Goal: Transaction & Acquisition: Purchase product/service

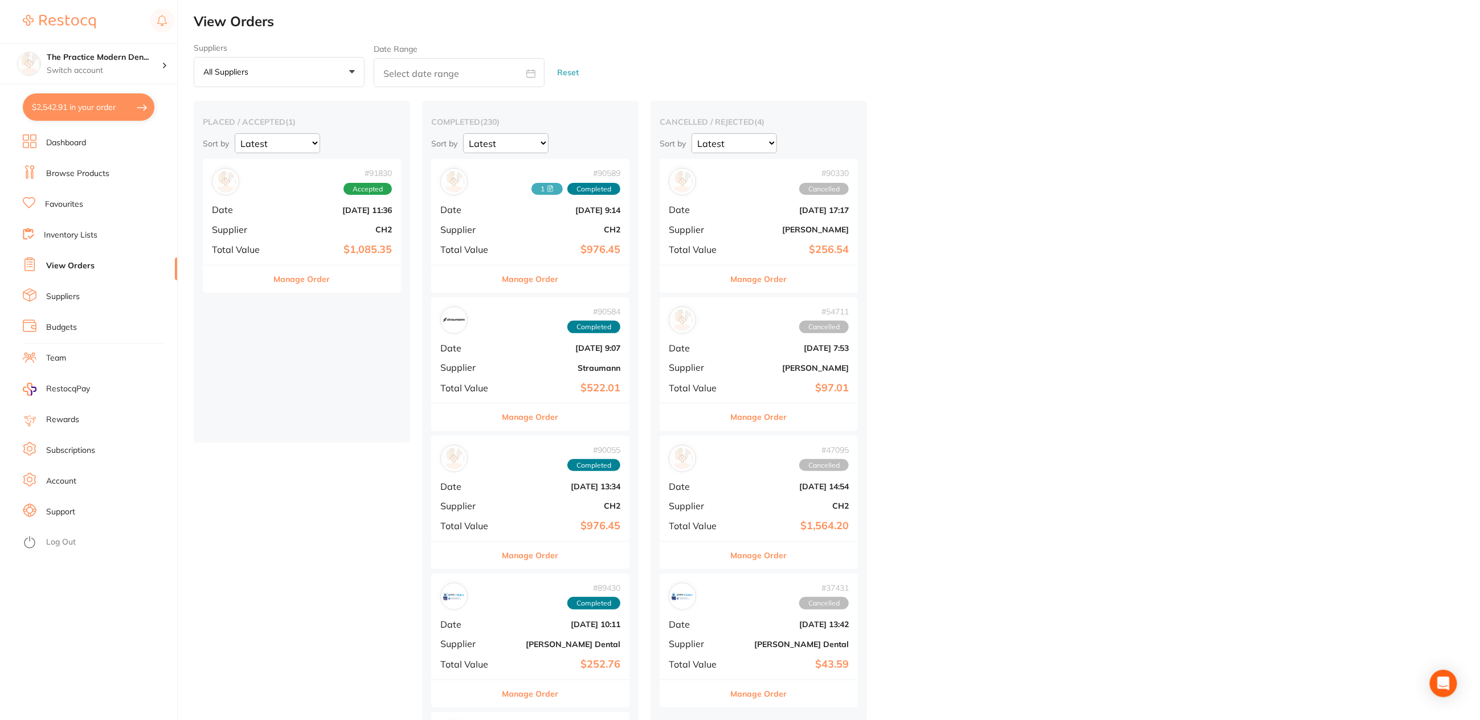
click at [69, 175] on link "Browse Products" at bounding box center [77, 173] width 63 height 11
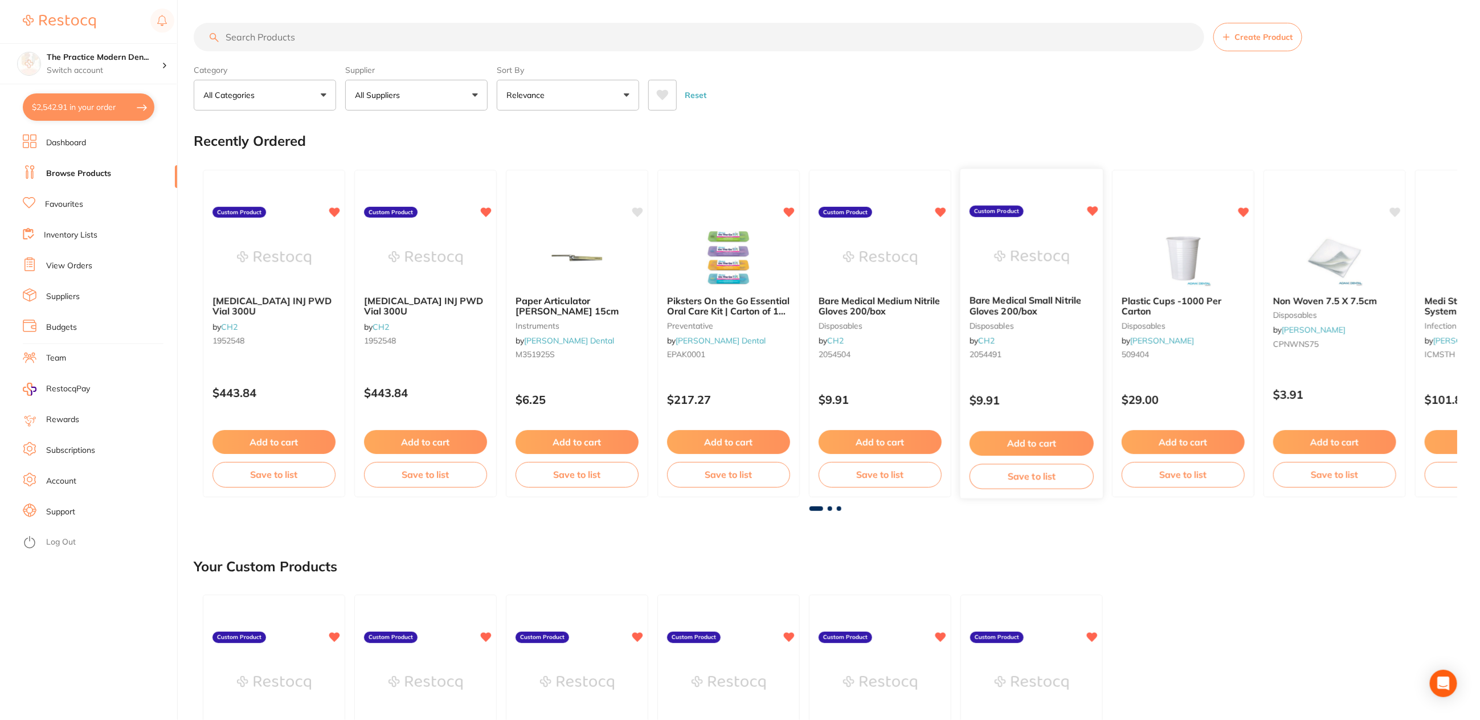
click at [1039, 263] on img at bounding box center [1031, 257] width 75 height 58
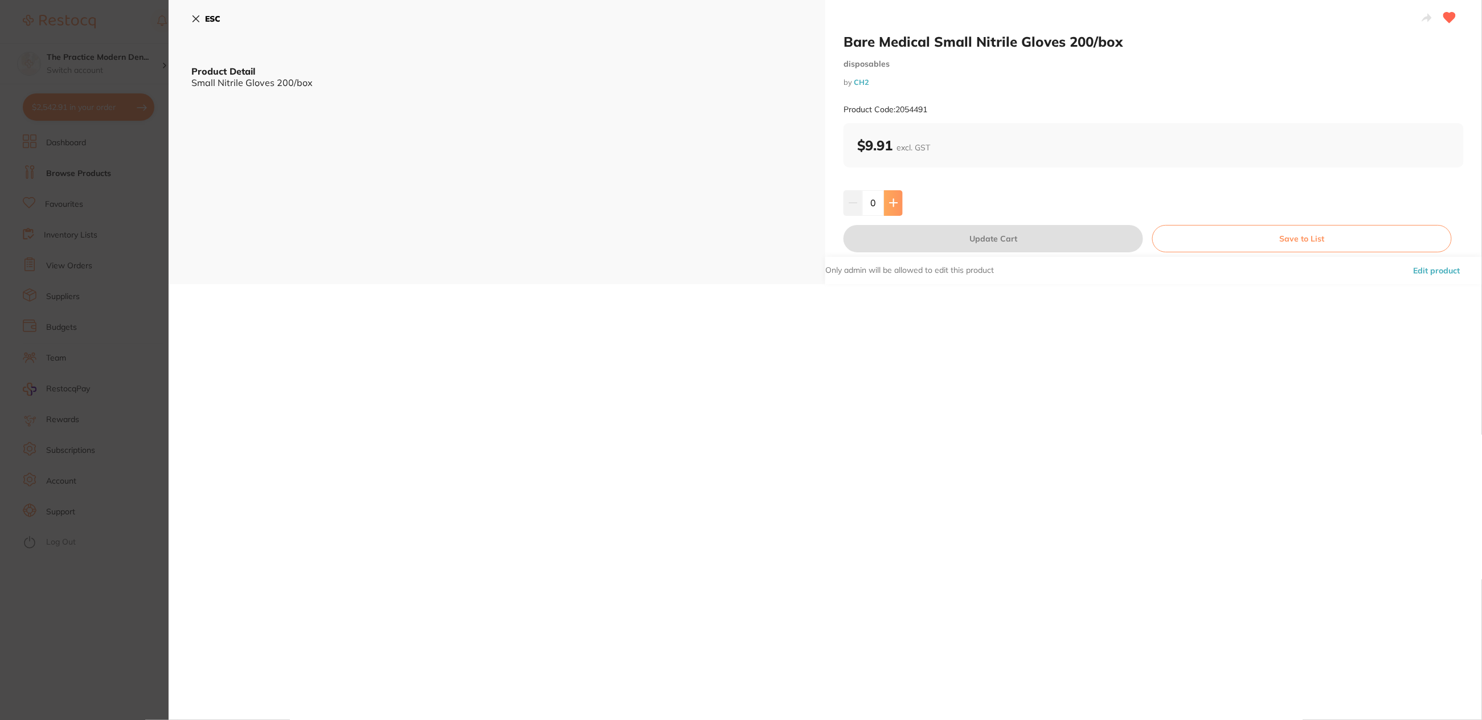
click at [896, 199] on icon at bounding box center [893, 202] width 9 height 9
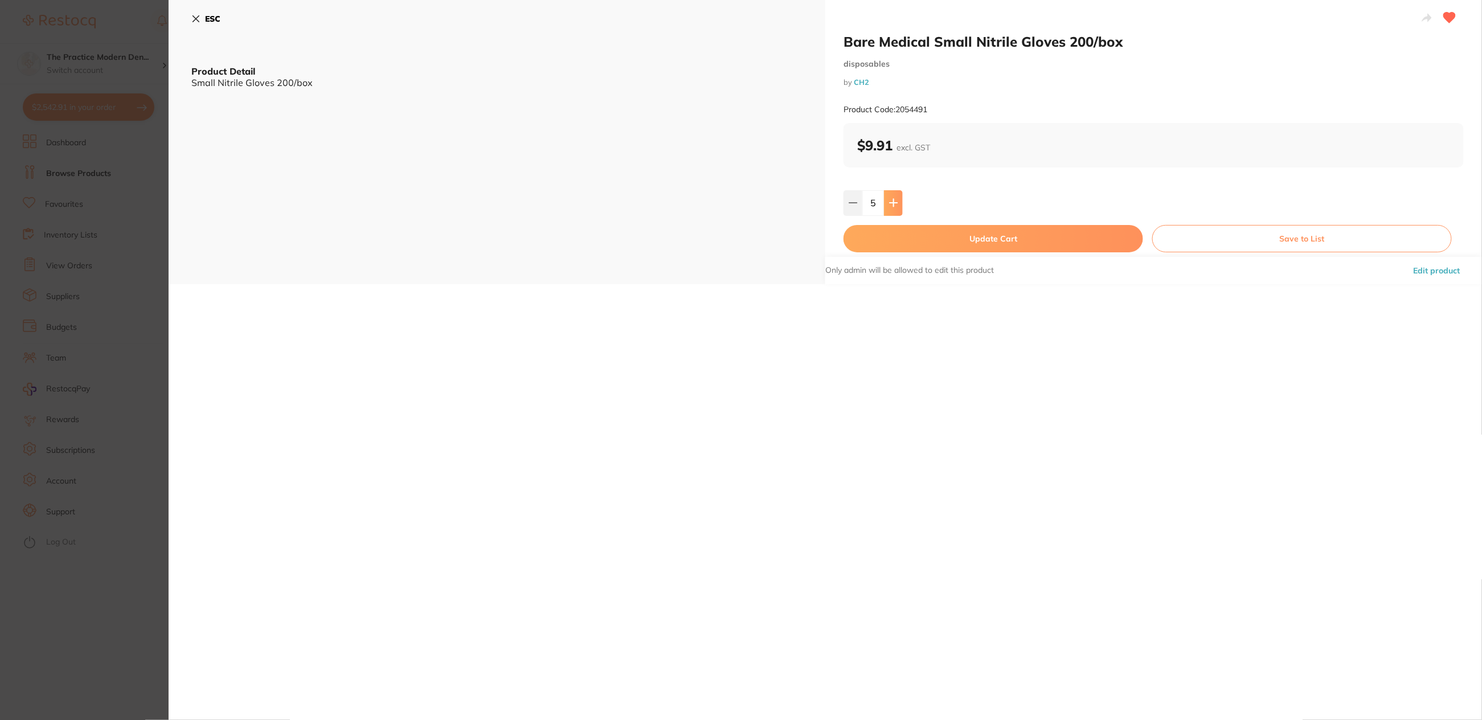
click at [896, 199] on icon at bounding box center [893, 202] width 9 height 9
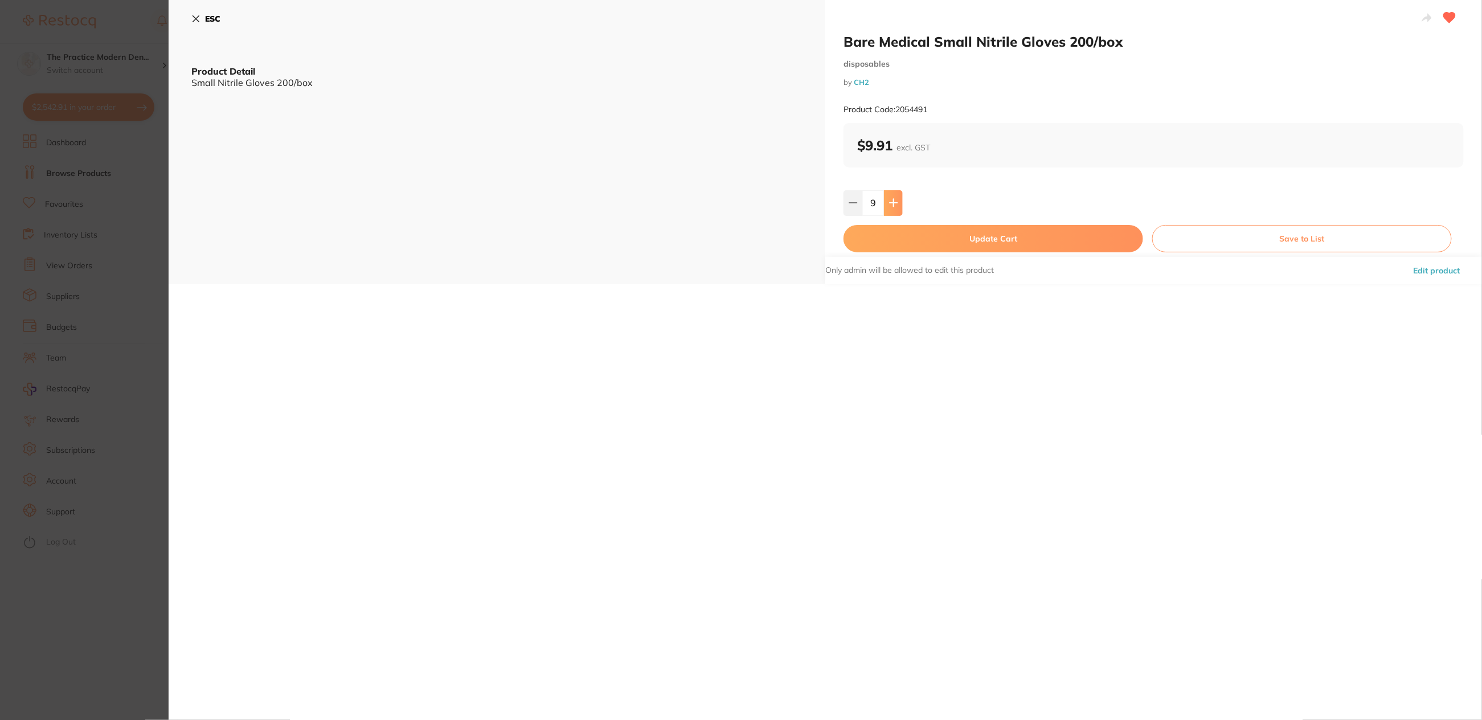
type input "10"
click at [889, 240] on button "Update Cart" at bounding box center [994, 238] width 300 height 27
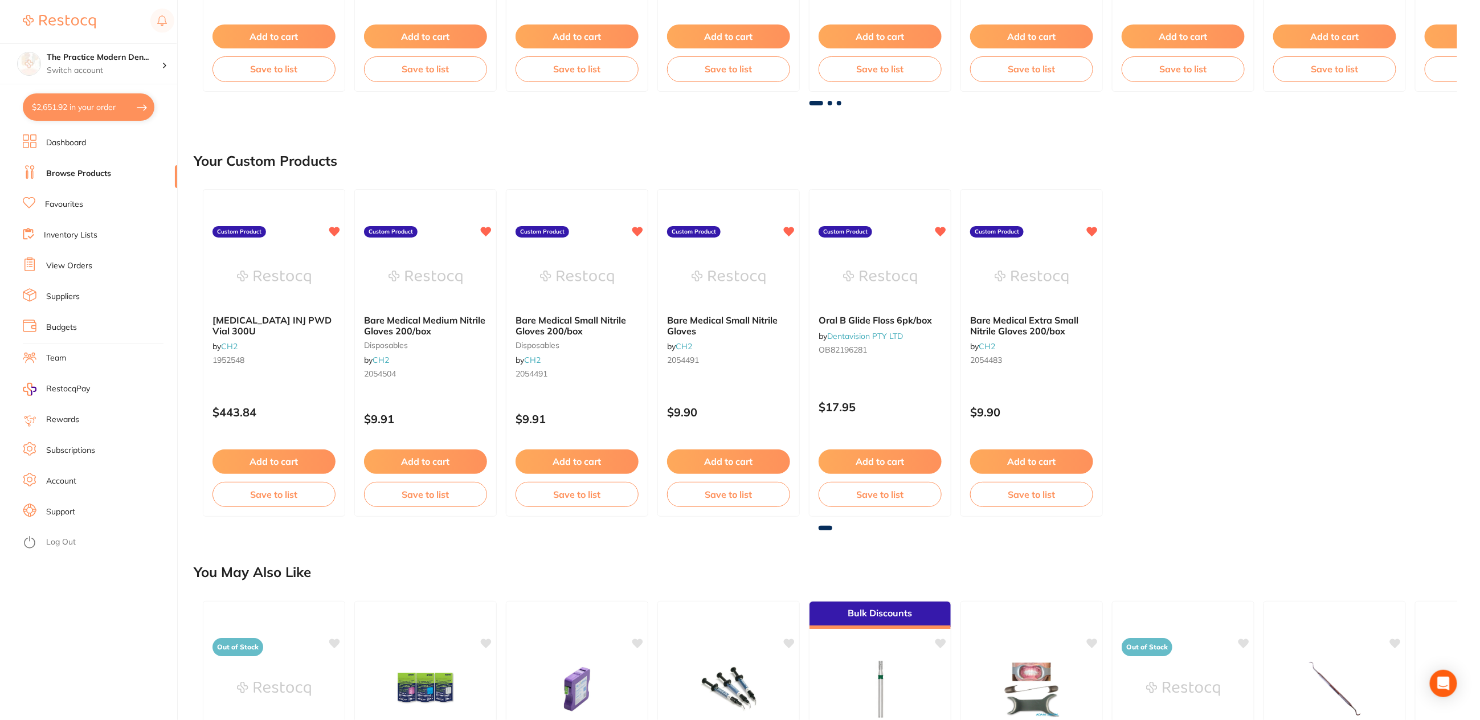
scroll to position [427, 0]
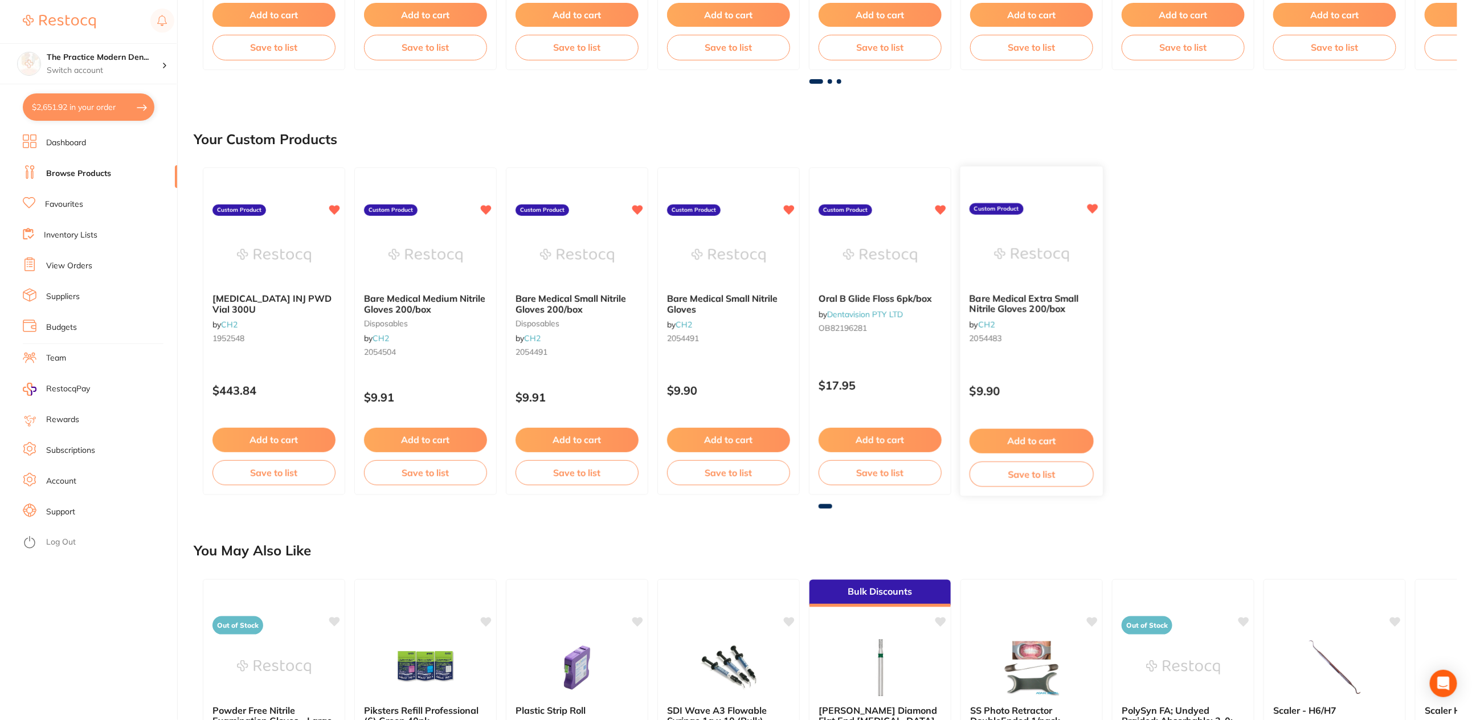
click at [1094, 206] on icon at bounding box center [1093, 210] width 11 height 10
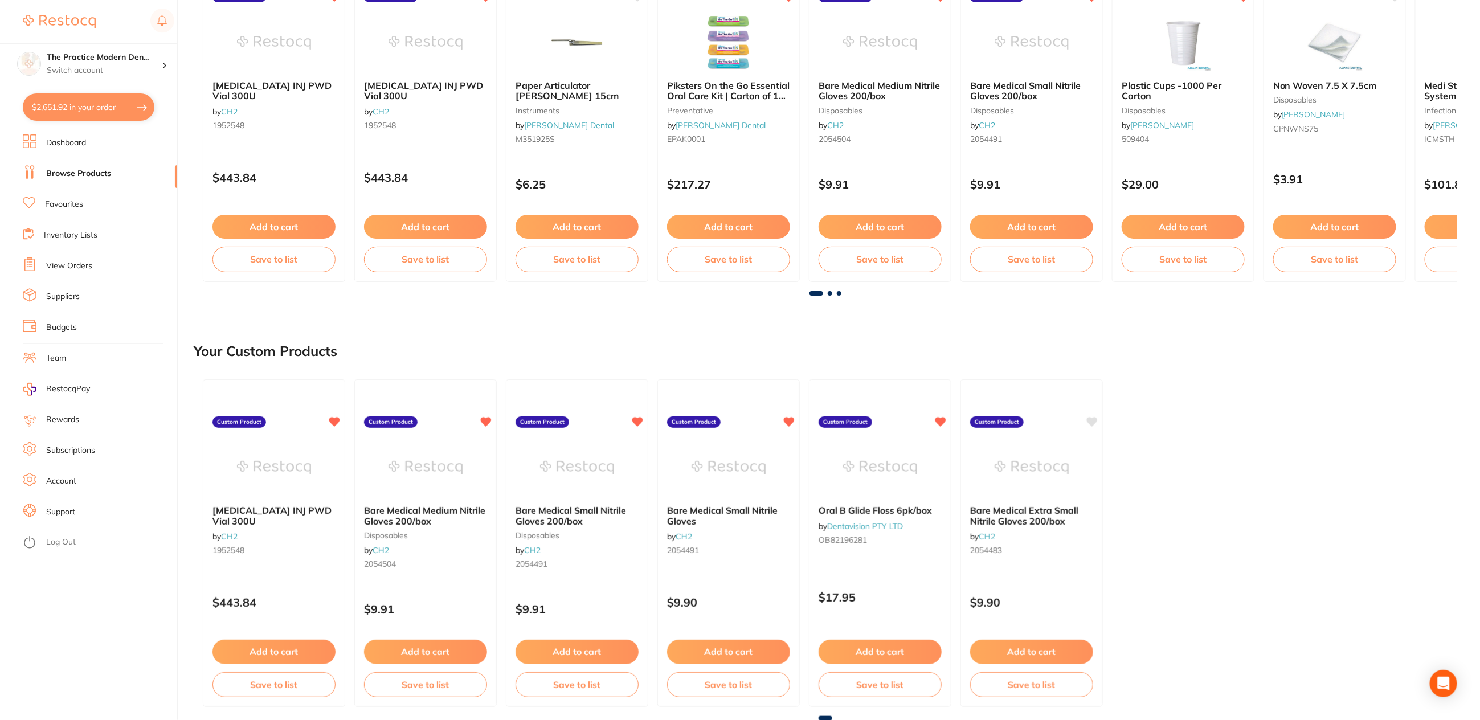
scroll to position [60, 0]
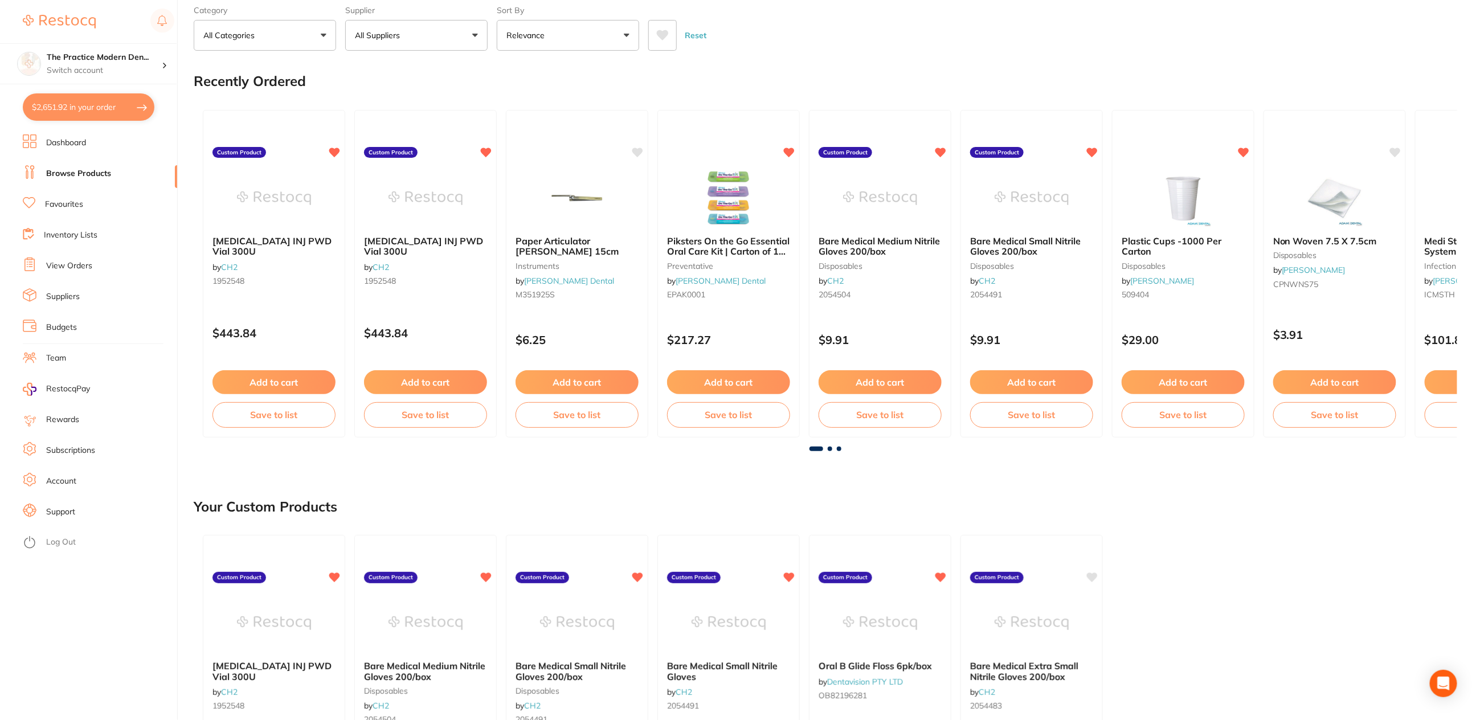
click at [65, 111] on button "$2,651.92 in your order" at bounding box center [89, 106] width 132 height 27
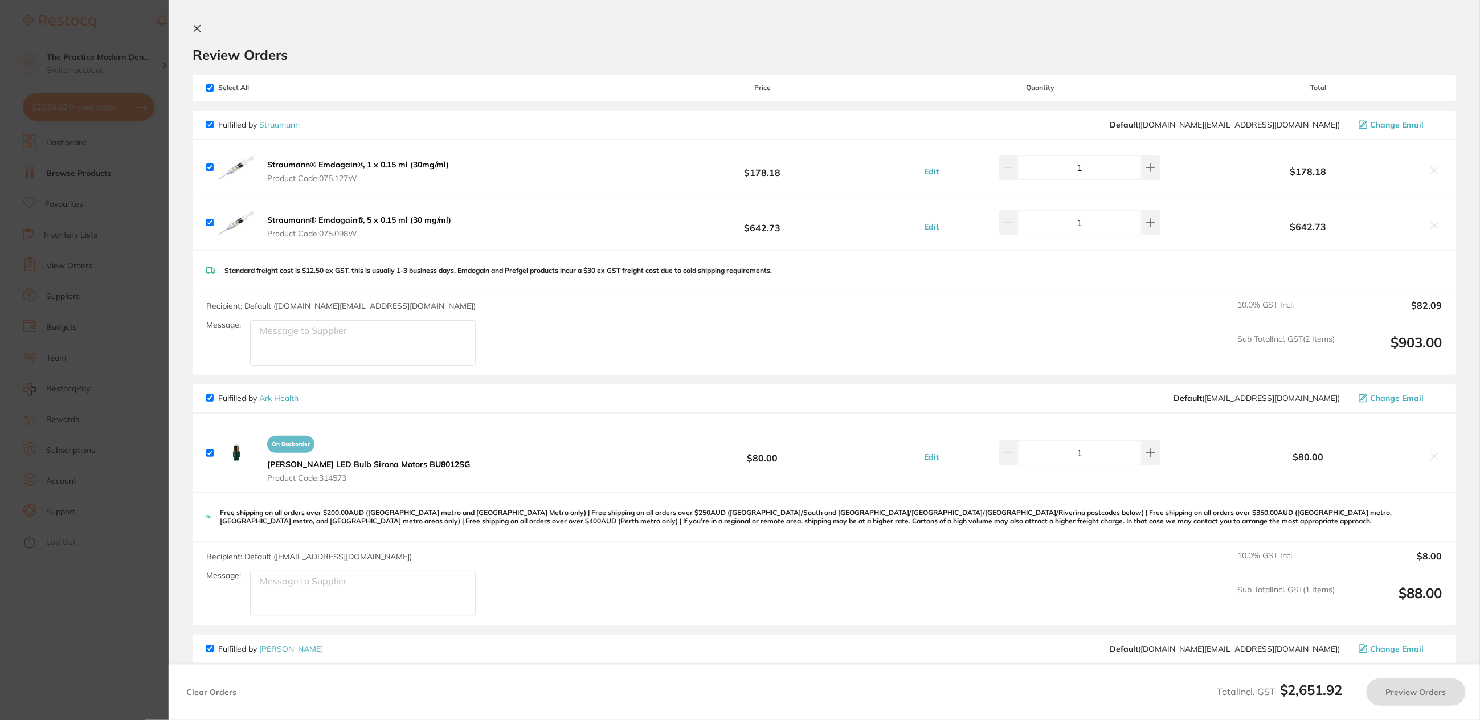
checkbox input "true"
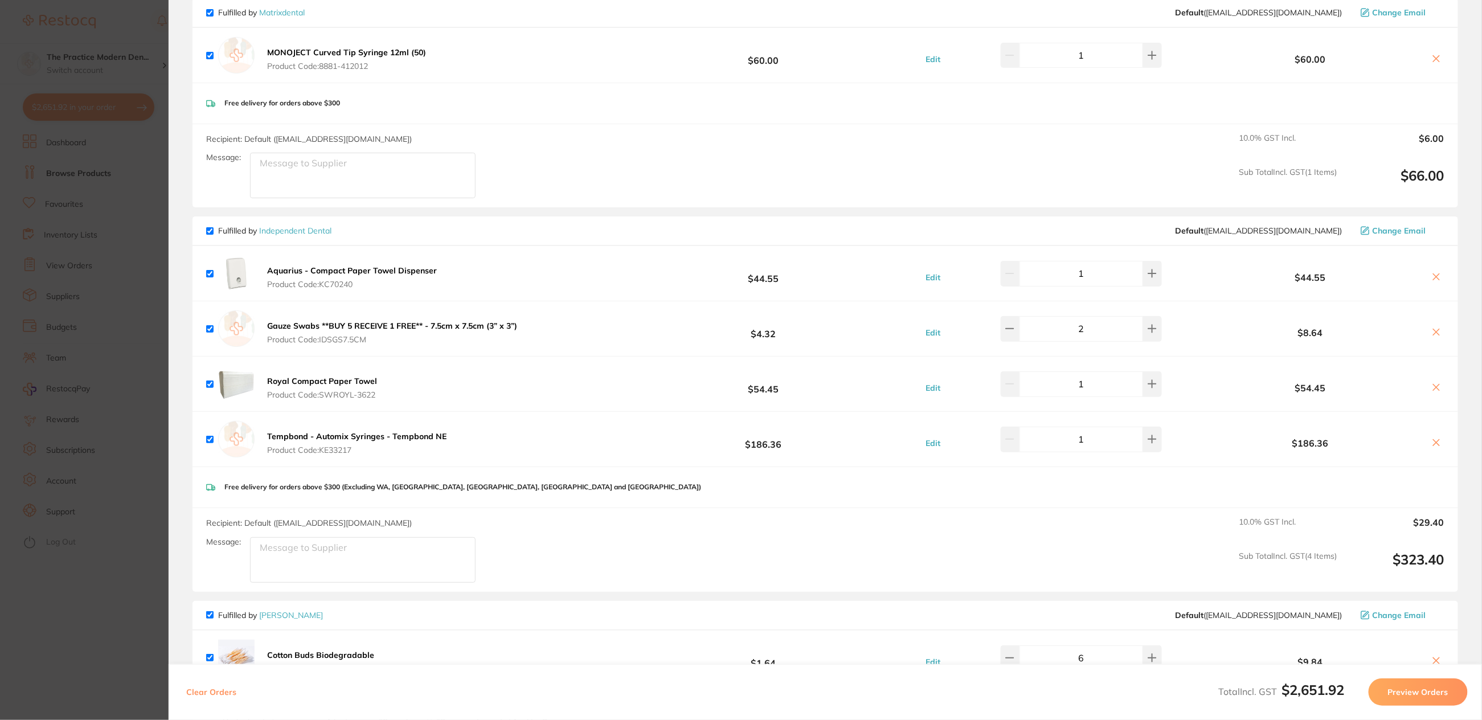
scroll to position [783, 0]
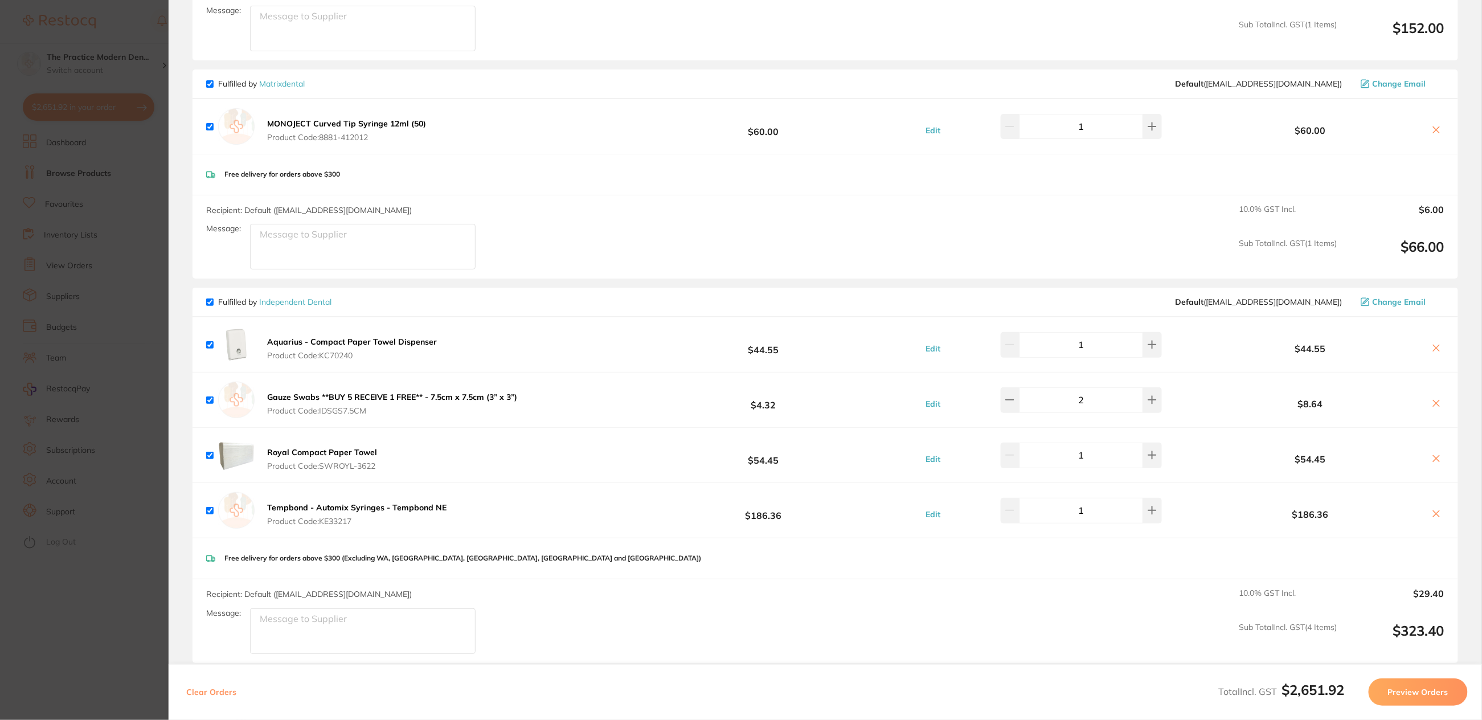
click at [1434, 126] on icon at bounding box center [1437, 129] width 6 height 6
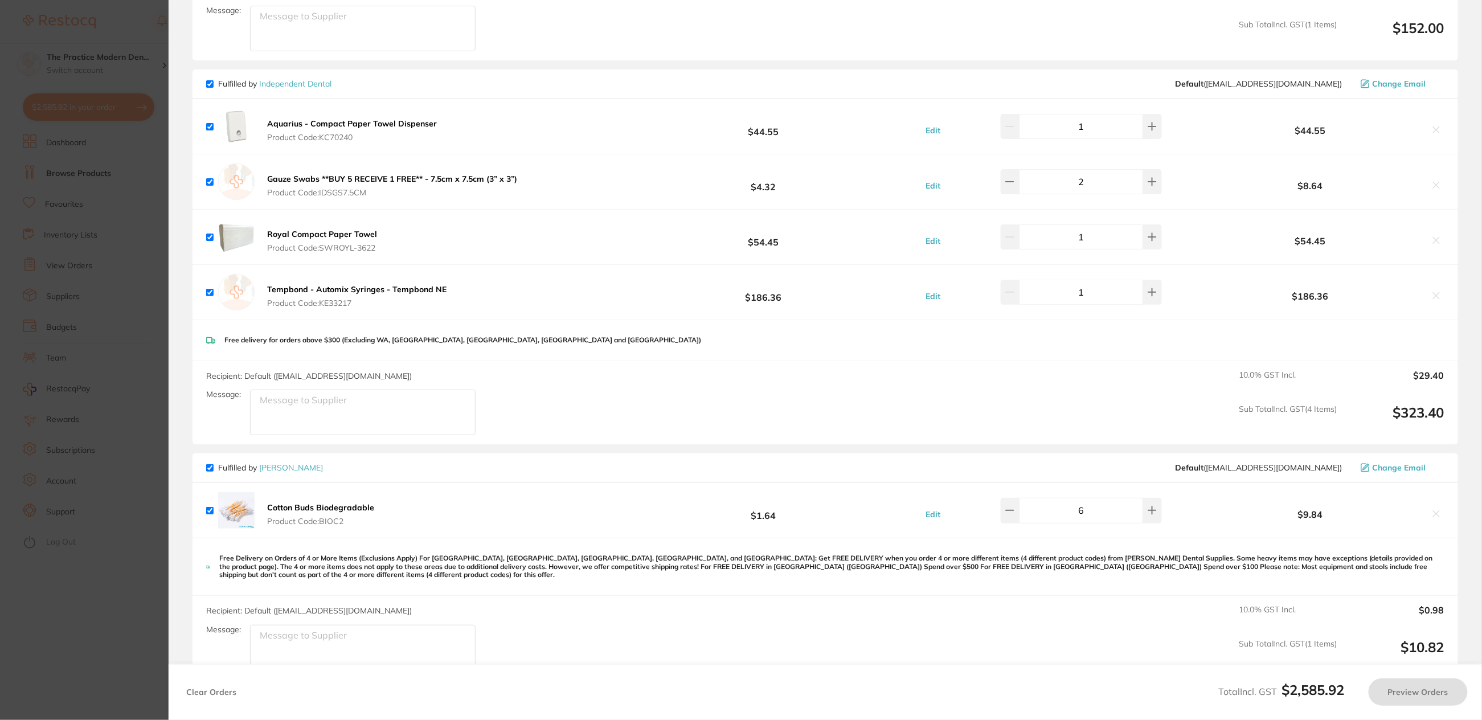
click at [118, 316] on section "Update RRP Set your pre negotiated price for this item. Item Agreed RRP (excl. …" at bounding box center [741, 360] width 1482 height 720
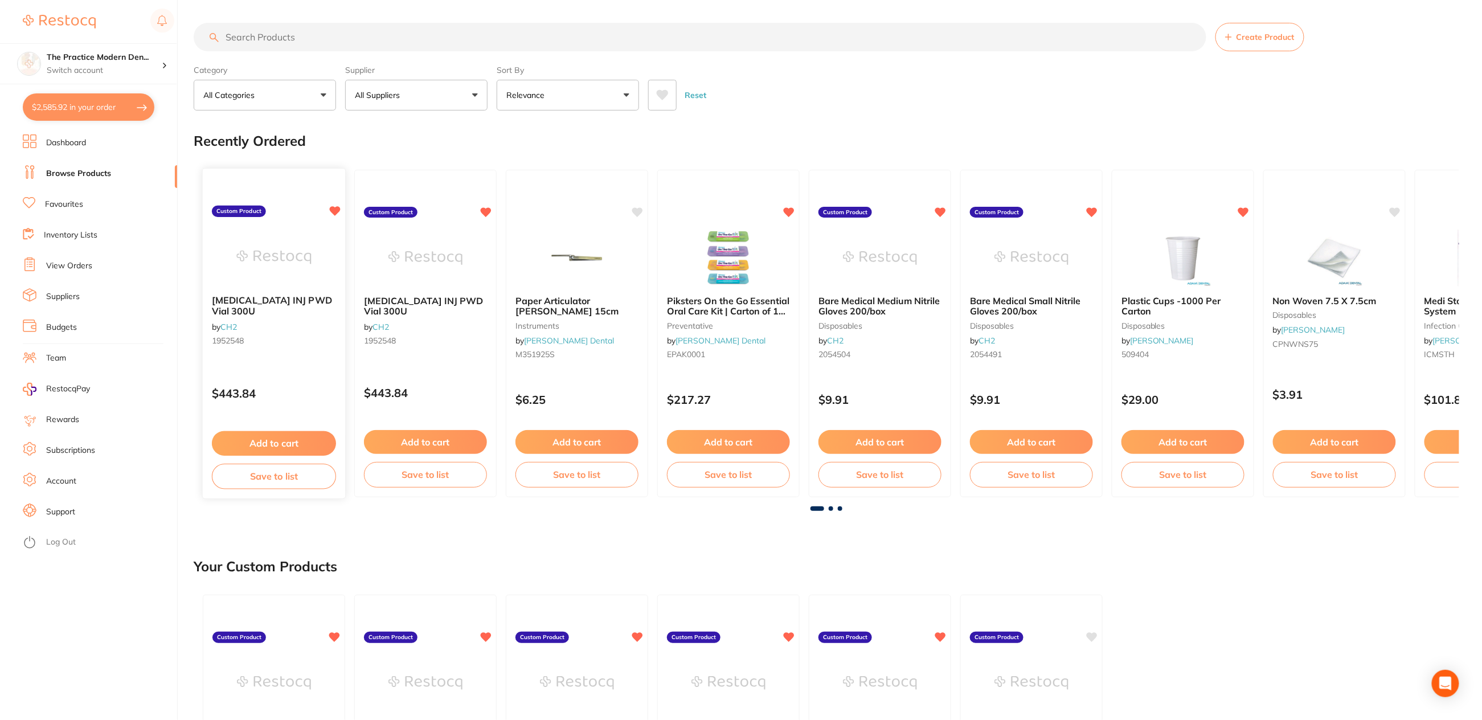
checkbox input "true"
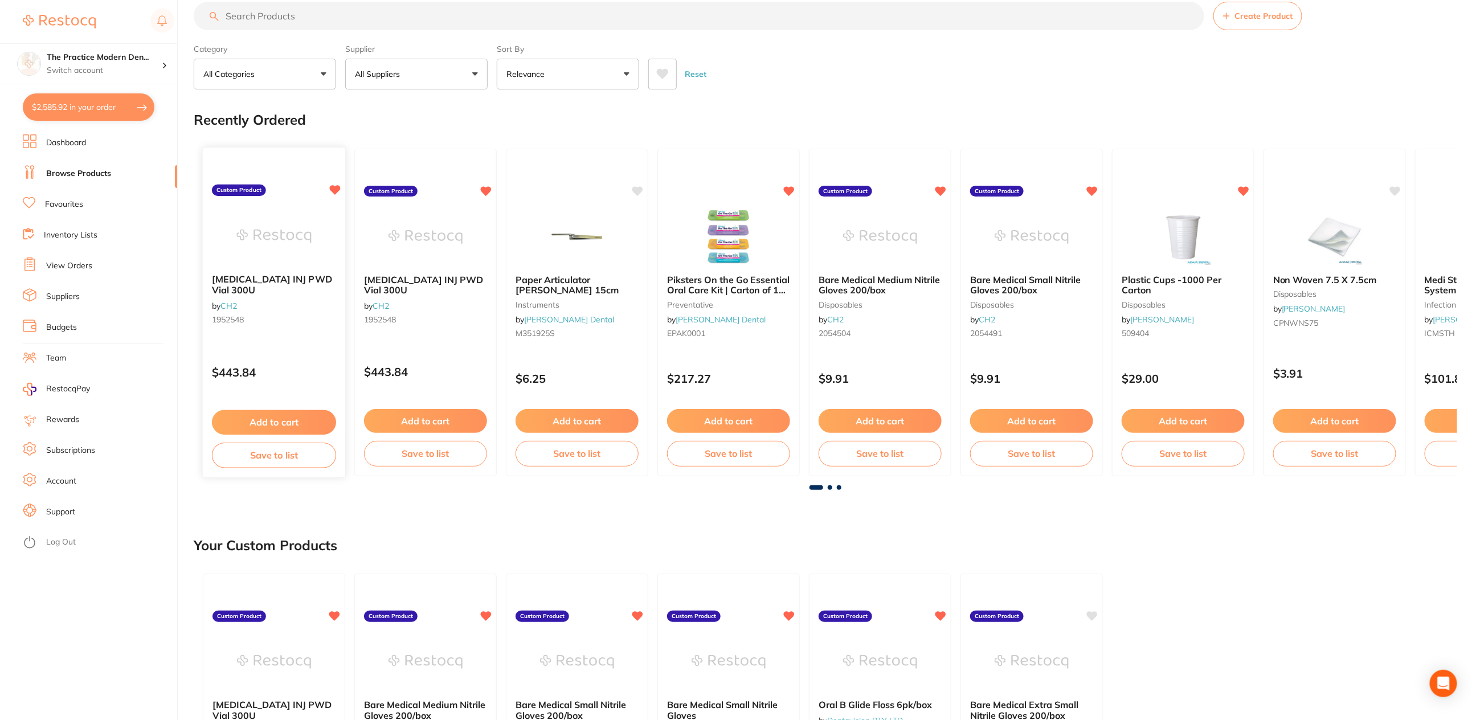
scroll to position [0, 0]
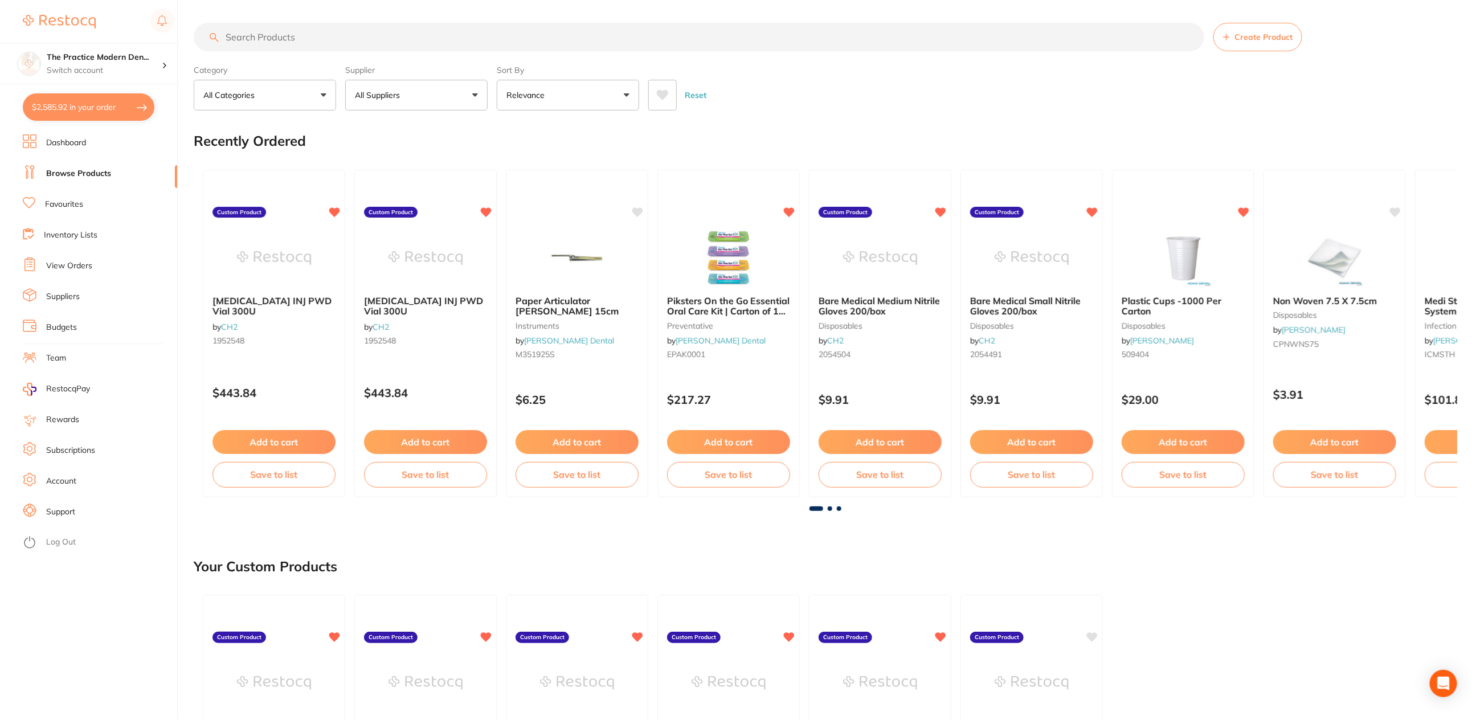
click at [312, 30] on input "search" at bounding box center [699, 37] width 1011 height 28
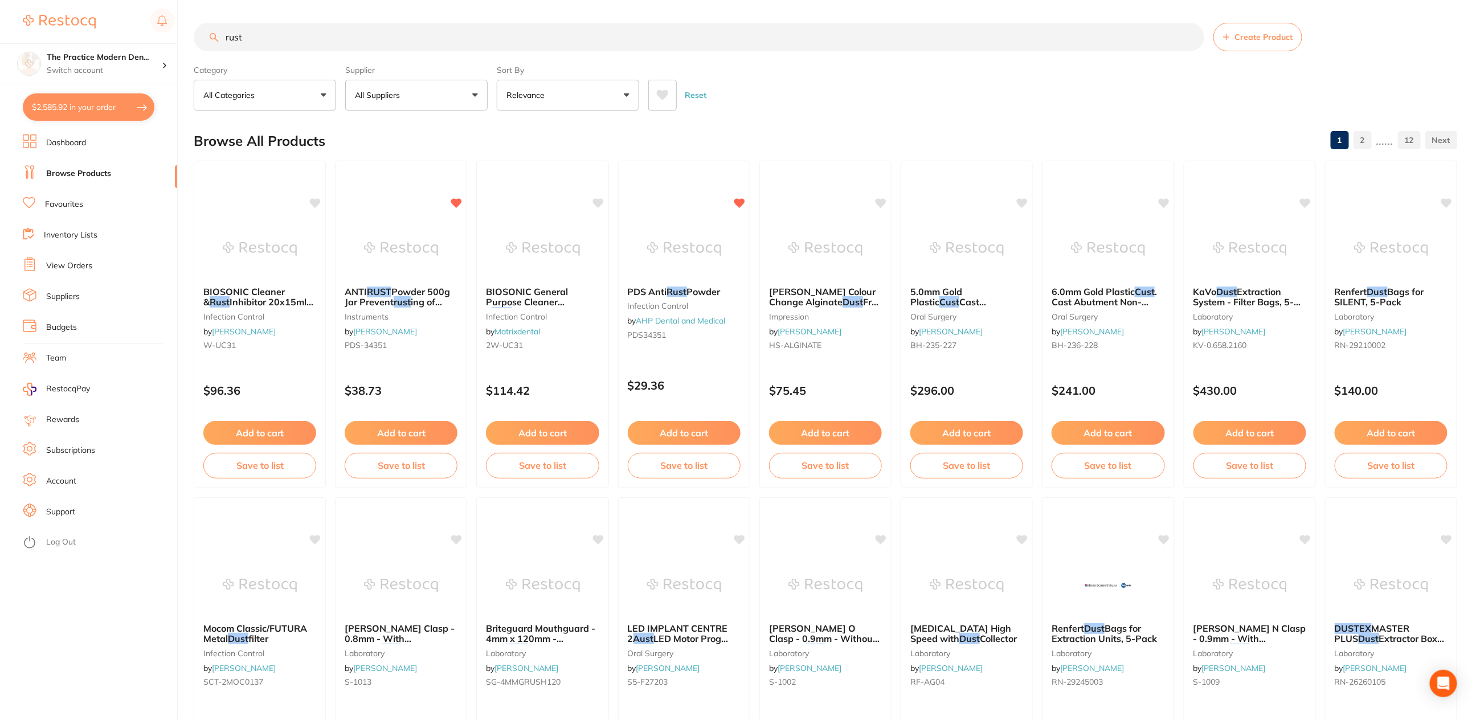
type input "rust"
click at [668, 95] on icon at bounding box center [662, 94] width 13 height 11
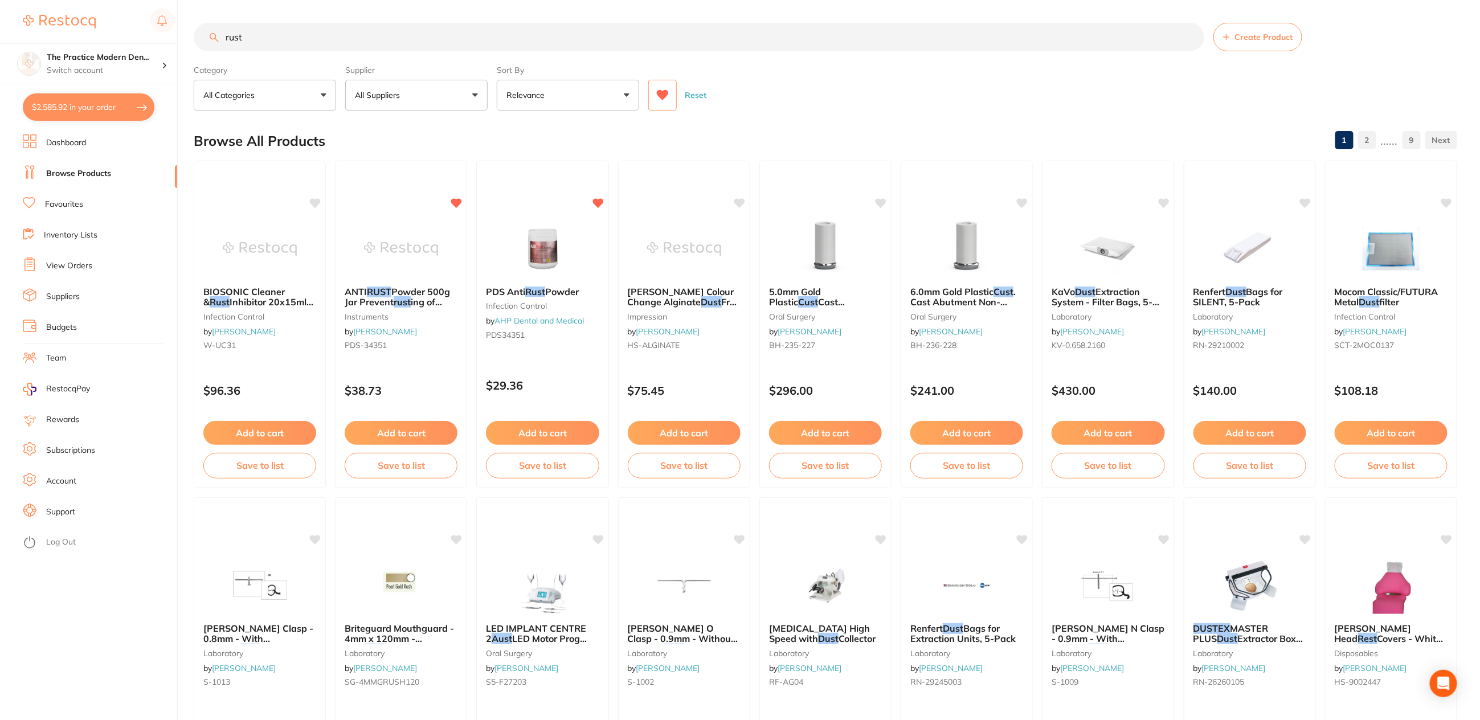
drag, startPoint x: 244, startPoint y: 38, endPoint x: 216, endPoint y: 32, distance: 28.1
click at [216, 32] on input "rust" at bounding box center [699, 37] width 1011 height 28
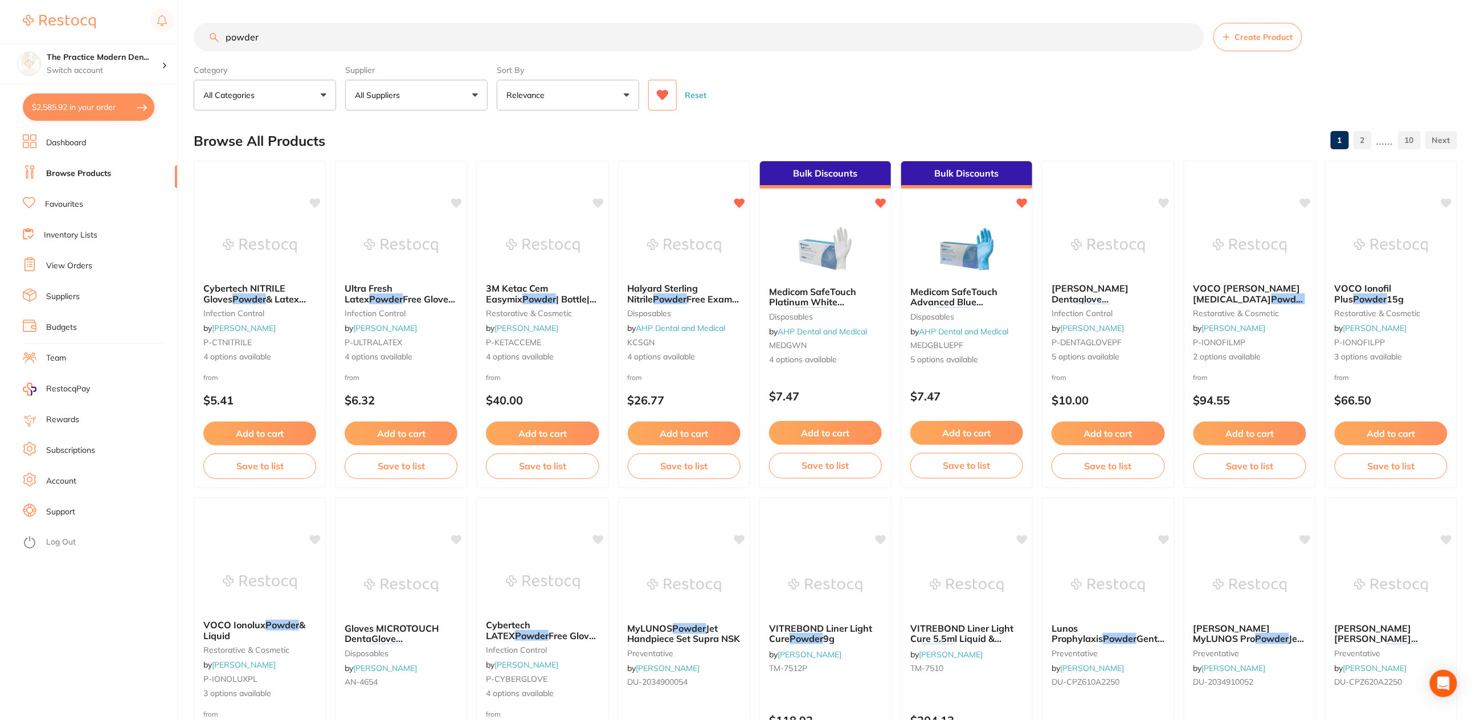
drag, startPoint x: 279, startPoint y: 32, endPoint x: 205, endPoint y: 21, distance: 75.4
type input "anti rust powder"
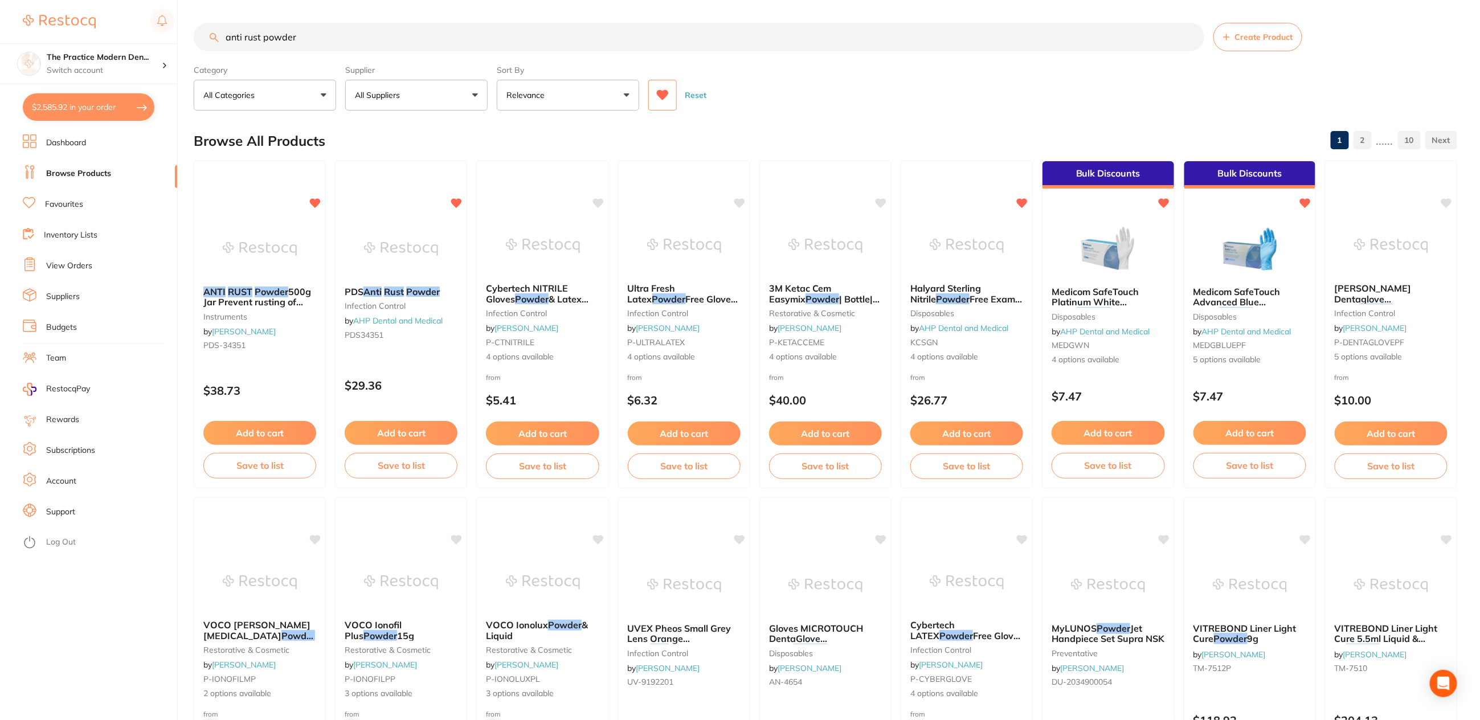
click at [839, 88] on div "Reset" at bounding box center [1048, 91] width 800 height 40
drag, startPoint x: 659, startPoint y: 99, endPoint x: 663, endPoint y: 66, distance: 33.3
click at [659, 98] on icon at bounding box center [662, 94] width 13 height 11
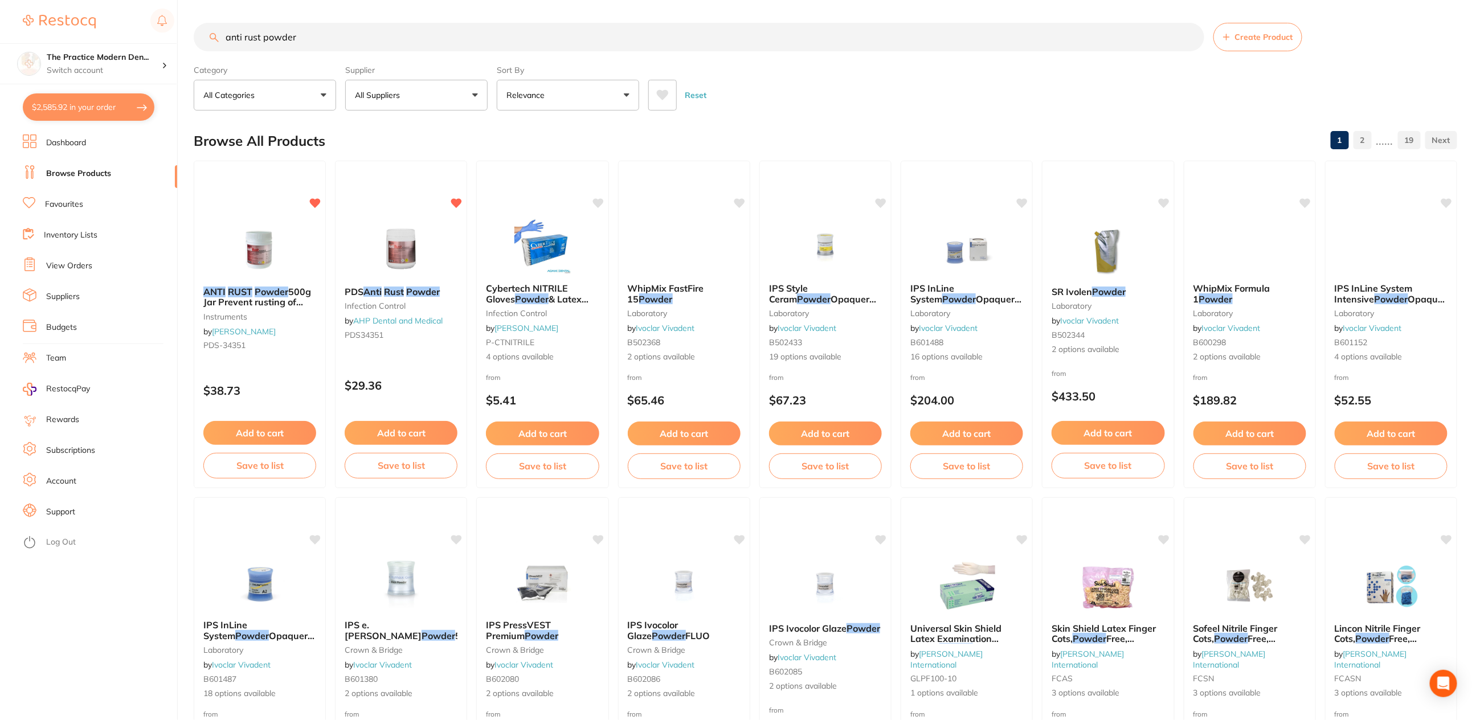
click at [243, 35] on input "anti rust powder" at bounding box center [699, 37] width 1011 height 28
click at [388, 105] on button "All Suppliers" at bounding box center [416, 95] width 142 height 31
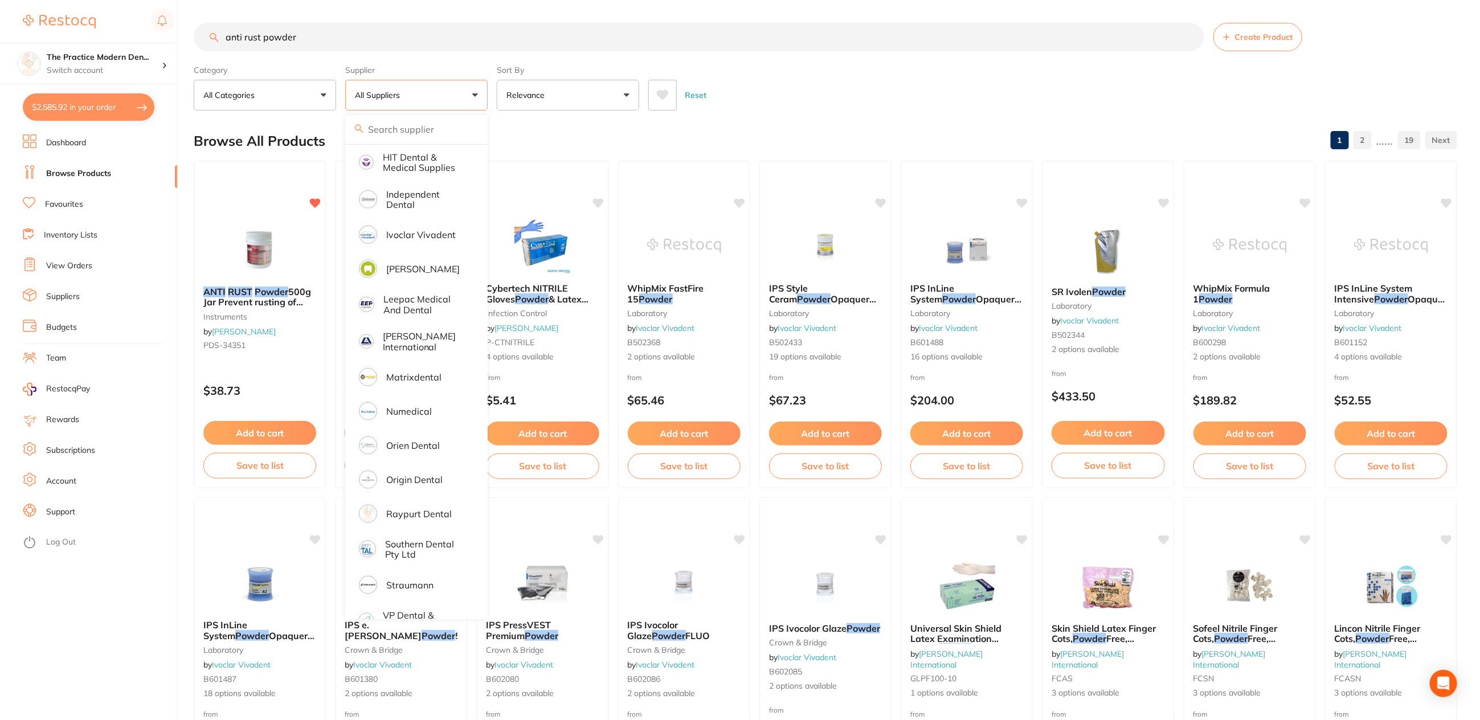
scroll to position [443, 0]
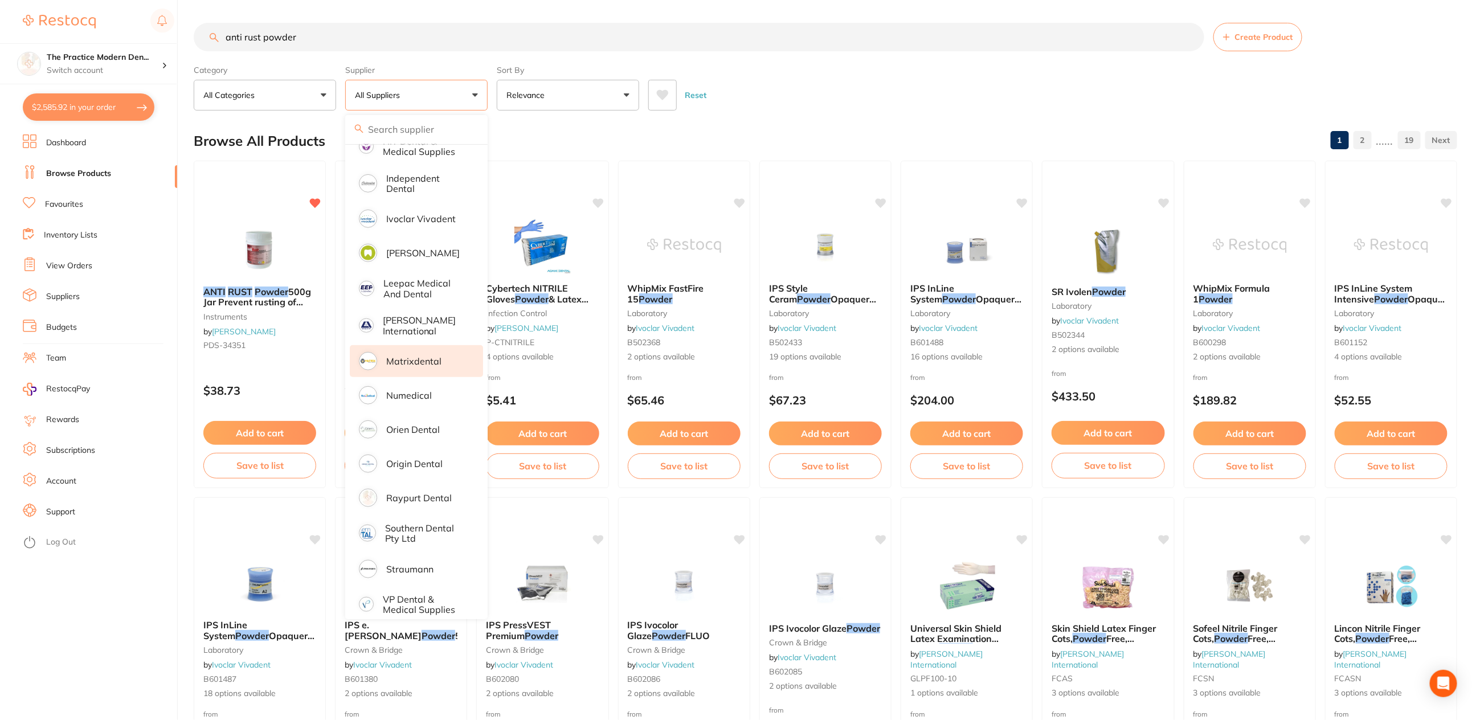
click at [429, 359] on li "Matrixdental" at bounding box center [416, 361] width 133 height 32
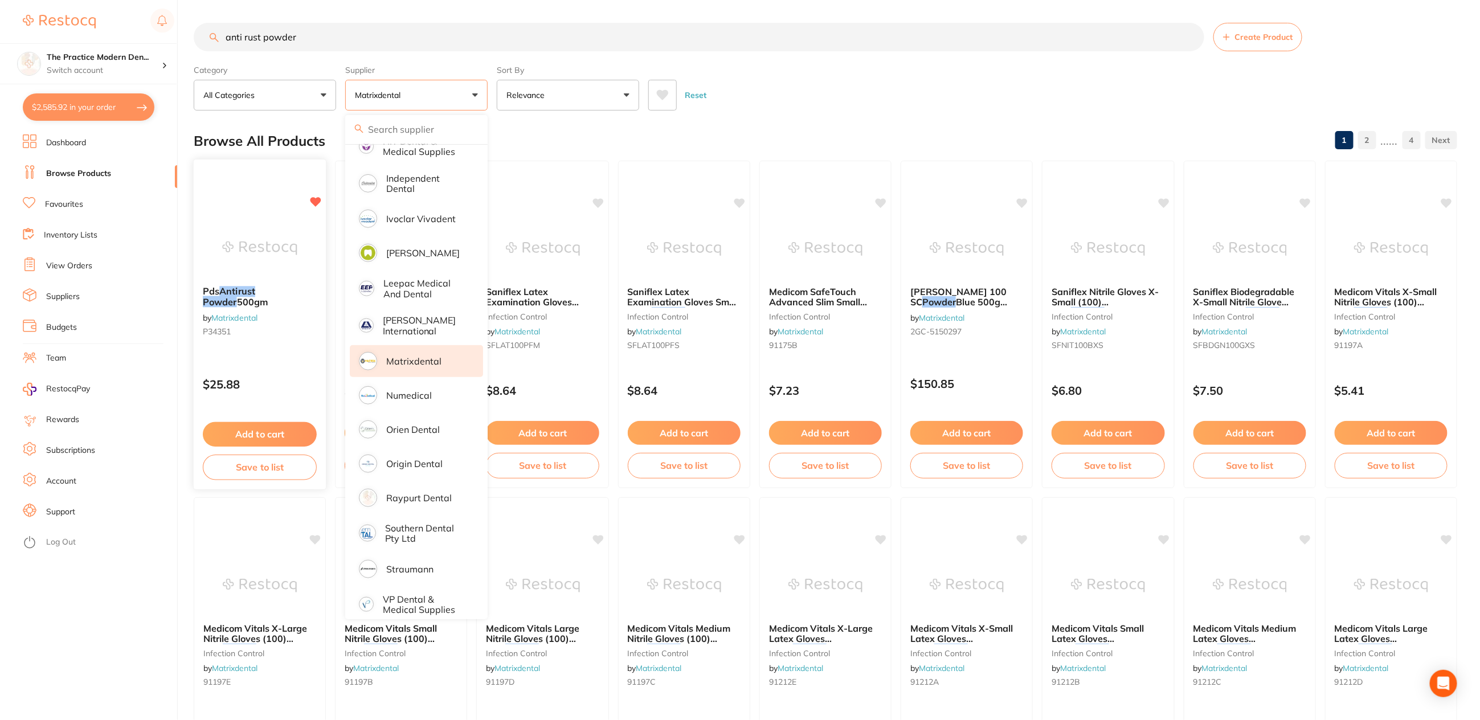
click at [285, 230] on img at bounding box center [259, 248] width 75 height 58
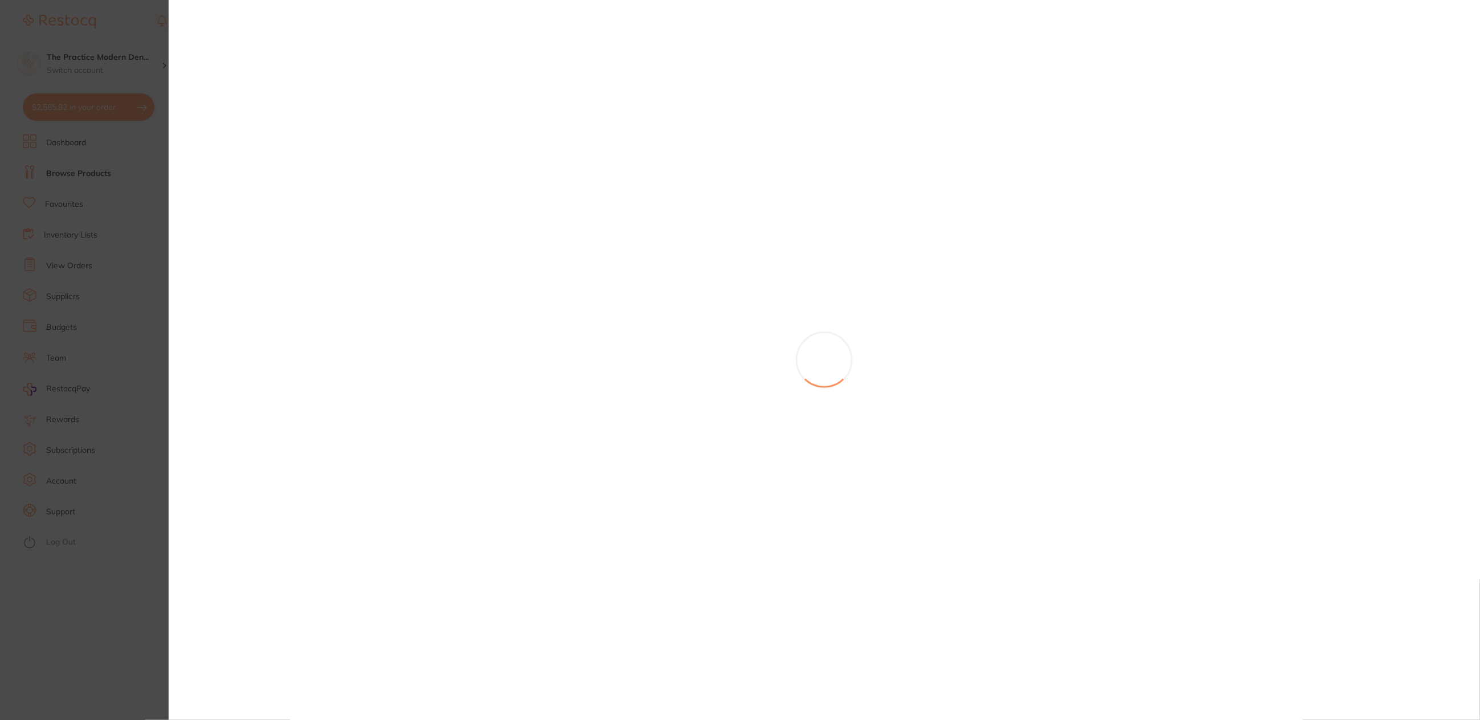
click at [256, 430] on section at bounding box center [740, 360] width 1480 height 720
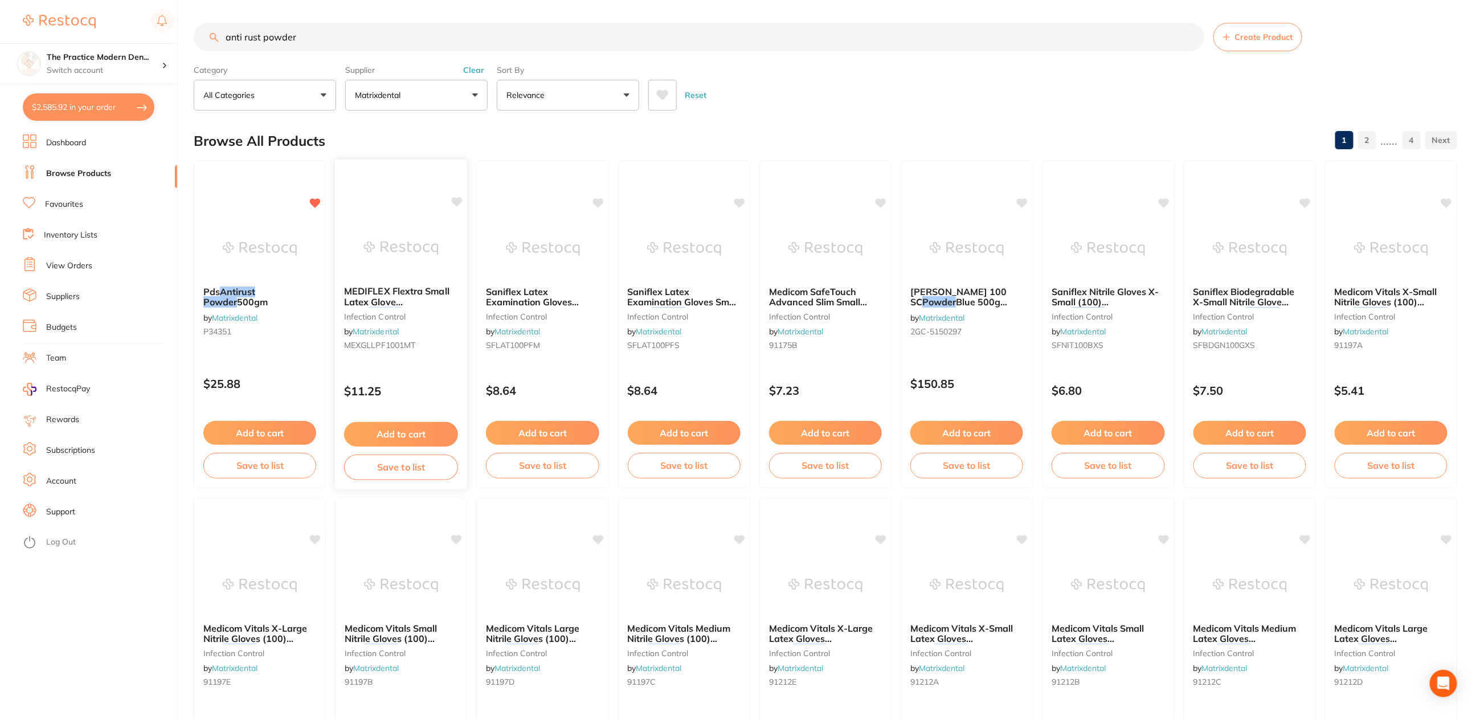
scroll to position [5, 0]
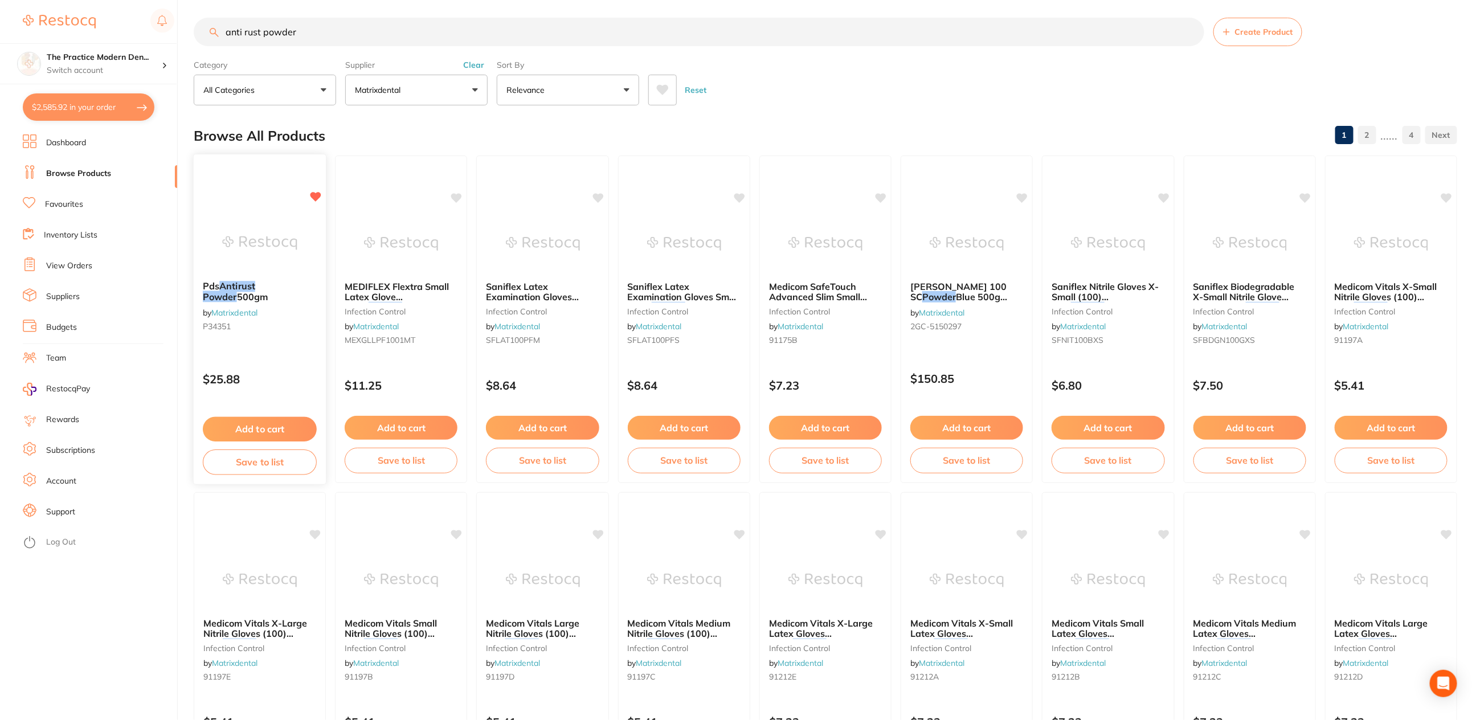
click at [267, 423] on button "Add to cart" at bounding box center [260, 429] width 114 height 24
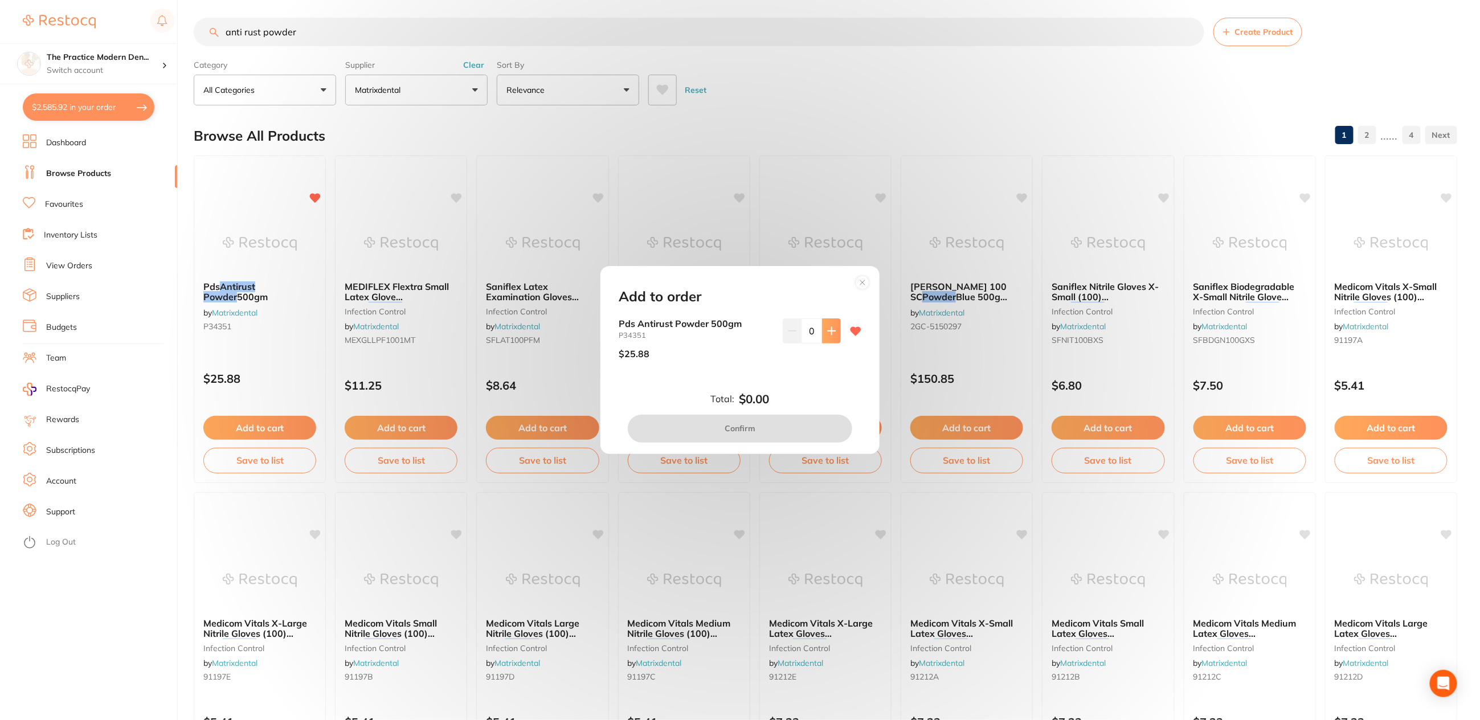
click at [827, 327] on icon at bounding box center [831, 330] width 9 height 9
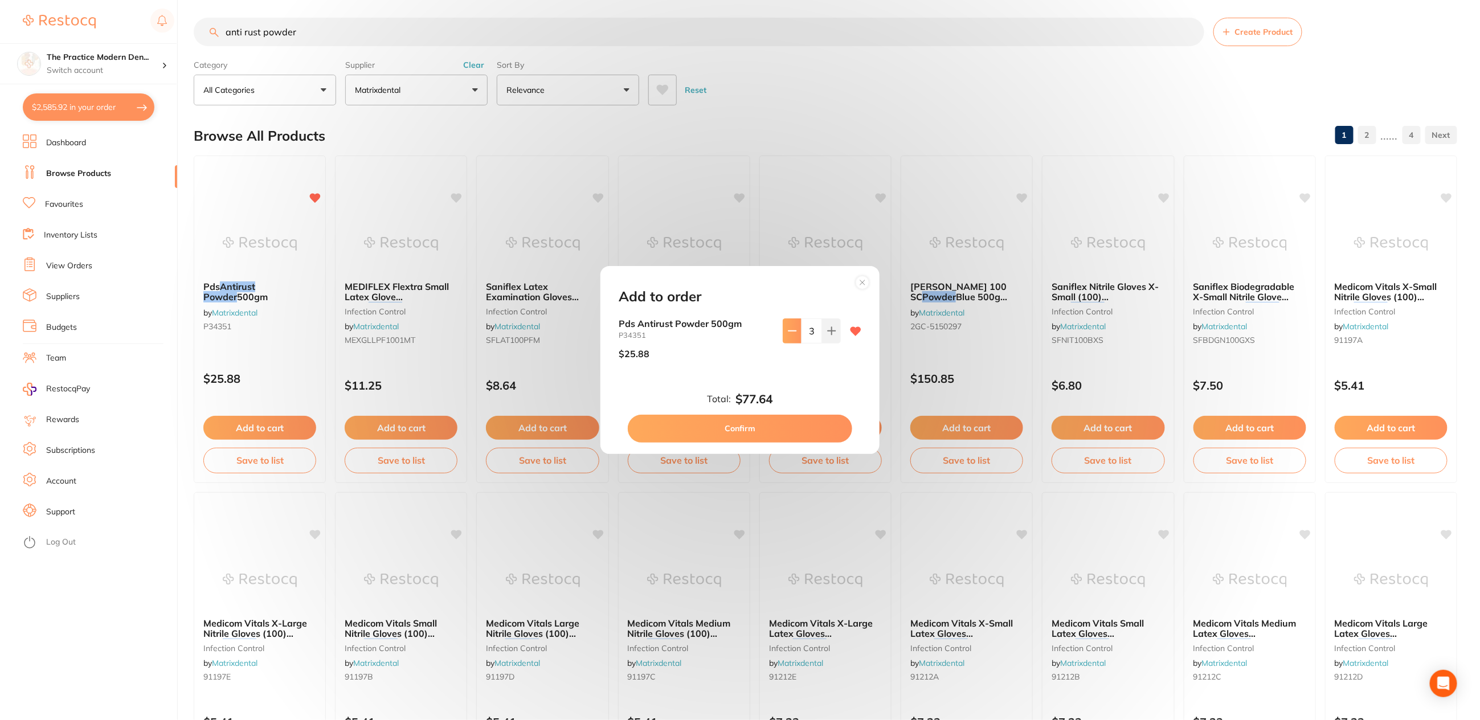
click at [792, 330] on icon at bounding box center [792, 330] width 9 height 9
type input "2"
click at [770, 443] on div "Add to order Pds Antirust Powder 500gm P34351 $25.88 2 Total: $51.76 Confirm" at bounding box center [739, 359] width 279 height 187
click at [754, 418] on button "Confirm" at bounding box center [740, 428] width 224 height 27
click at [727, 425] on button "Add to cart" at bounding box center [684, 429] width 114 height 24
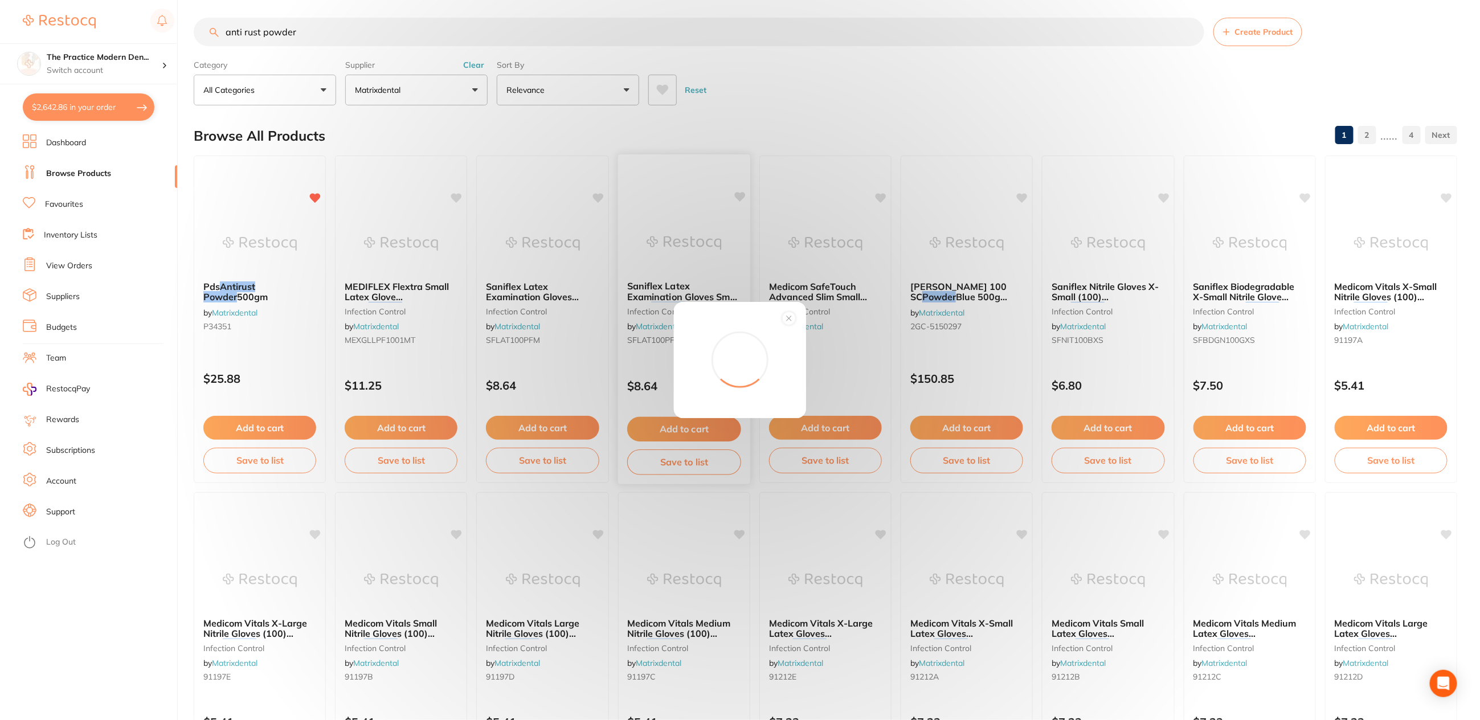
checkbox input "false"
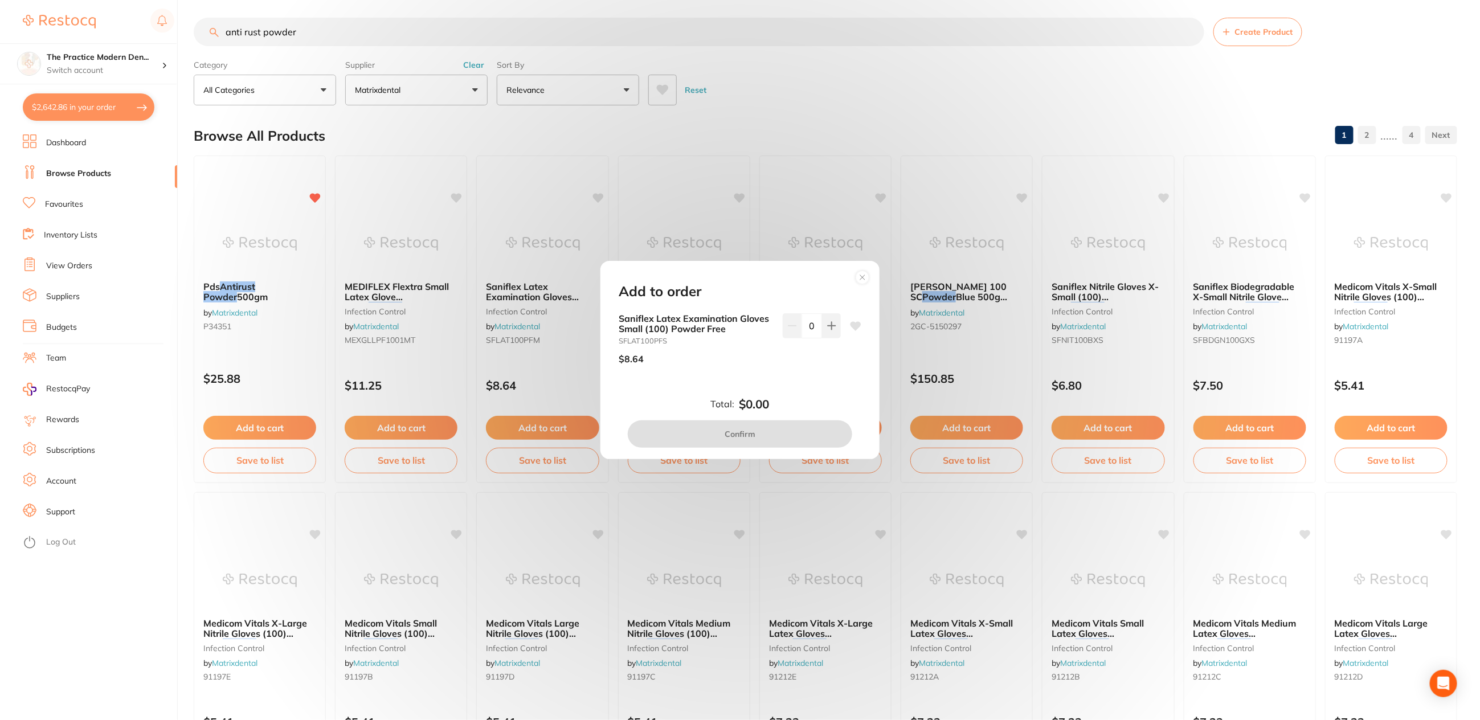
click at [860, 273] on circle at bounding box center [862, 277] width 13 height 13
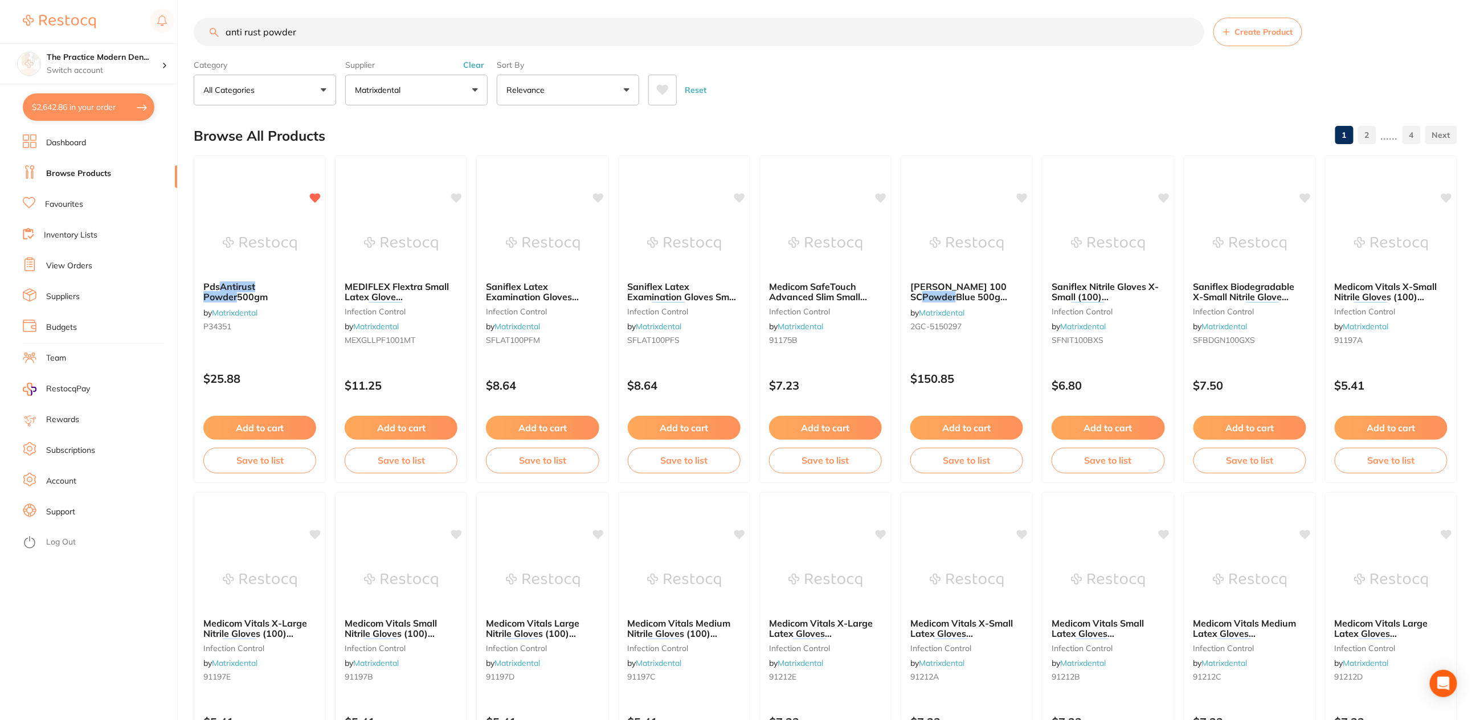
click at [303, 31] on input "anti rust powder" at bounding box center [699, 32] width 1011 height 28
click at [470, 63] on button "Clear" at bounding box center [474, 65] width 28 height 10
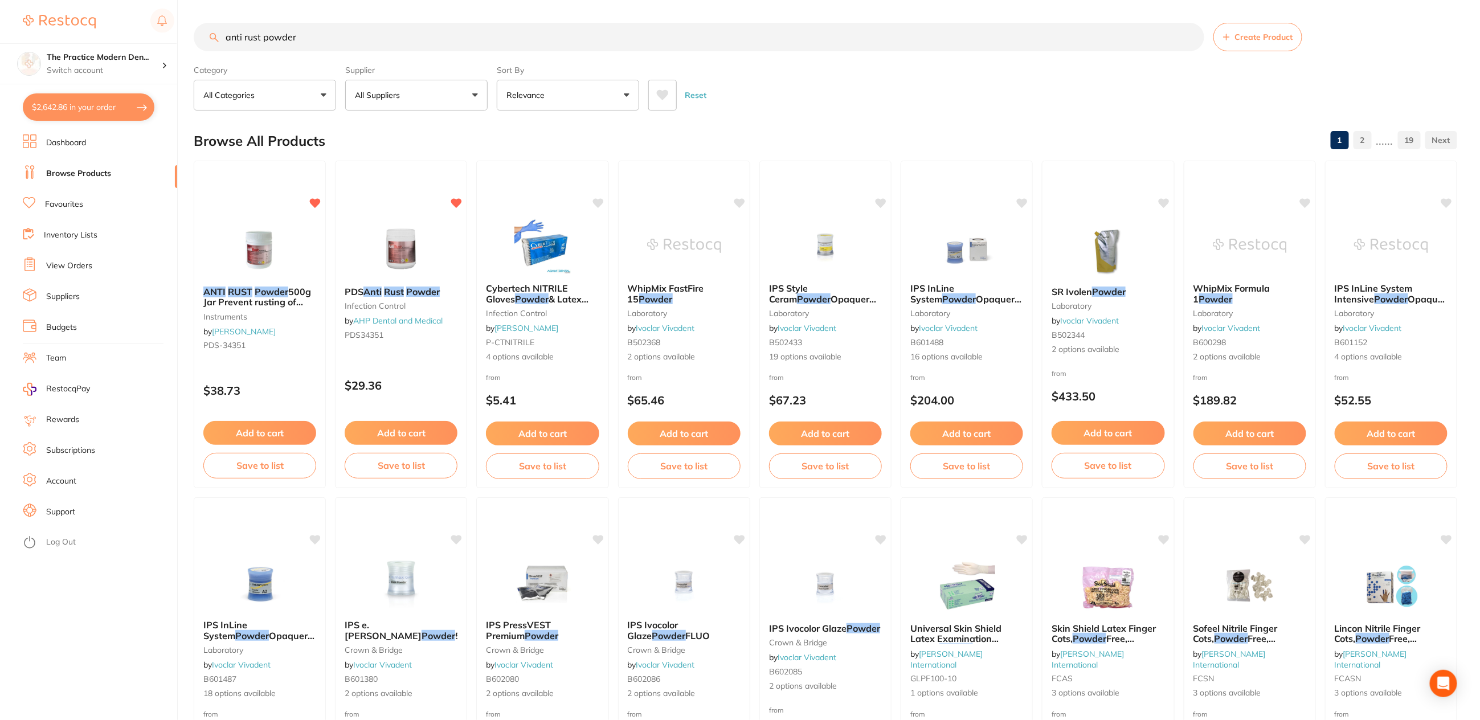
click at [58, 169] on link "Browse Products" at bounding box center [78, 173] width 65 height 11
click at [312, 38] on input "anti rust powder" at bounding box center [699, 37] width 1011 height 28
drag, startPoint x: 376, startPoint y: 32, endPoint x: 207, endPoint y: 25, distance: 169.3
click at [207, 25] on input "anti rust powder" at bounding box center [699, 37] width 1011 height 28
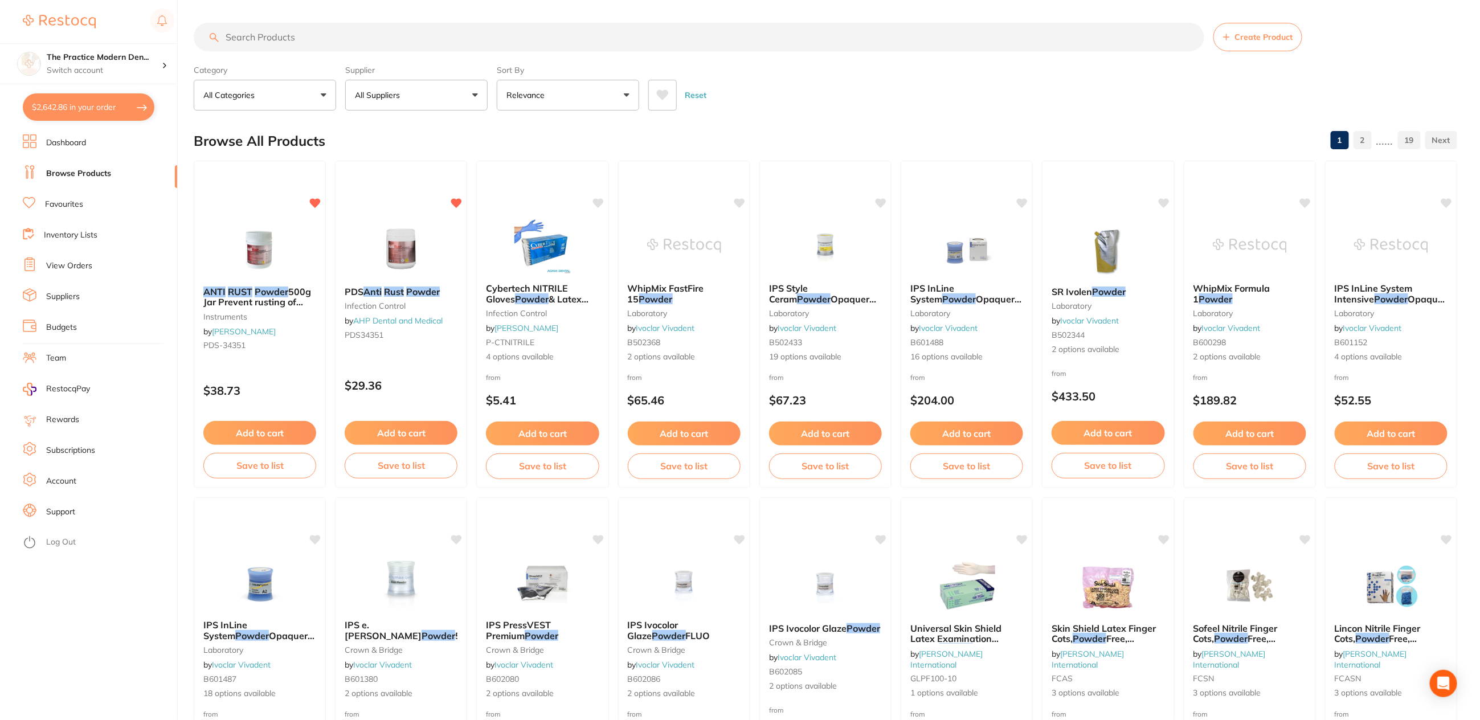
click at [93, 112] on button "$2,642.86 in your order" at bounding box center [89, 106] width 132 height 27
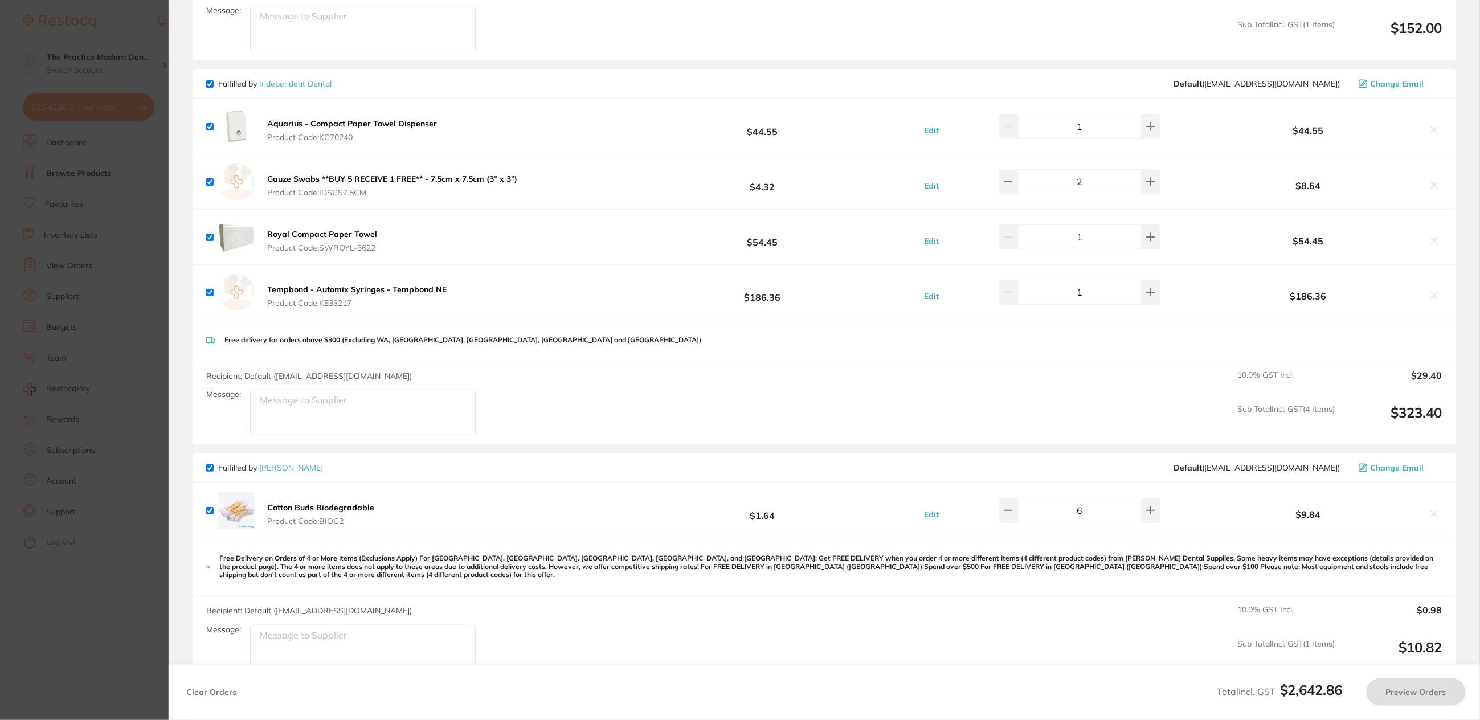
checkbox input "true"
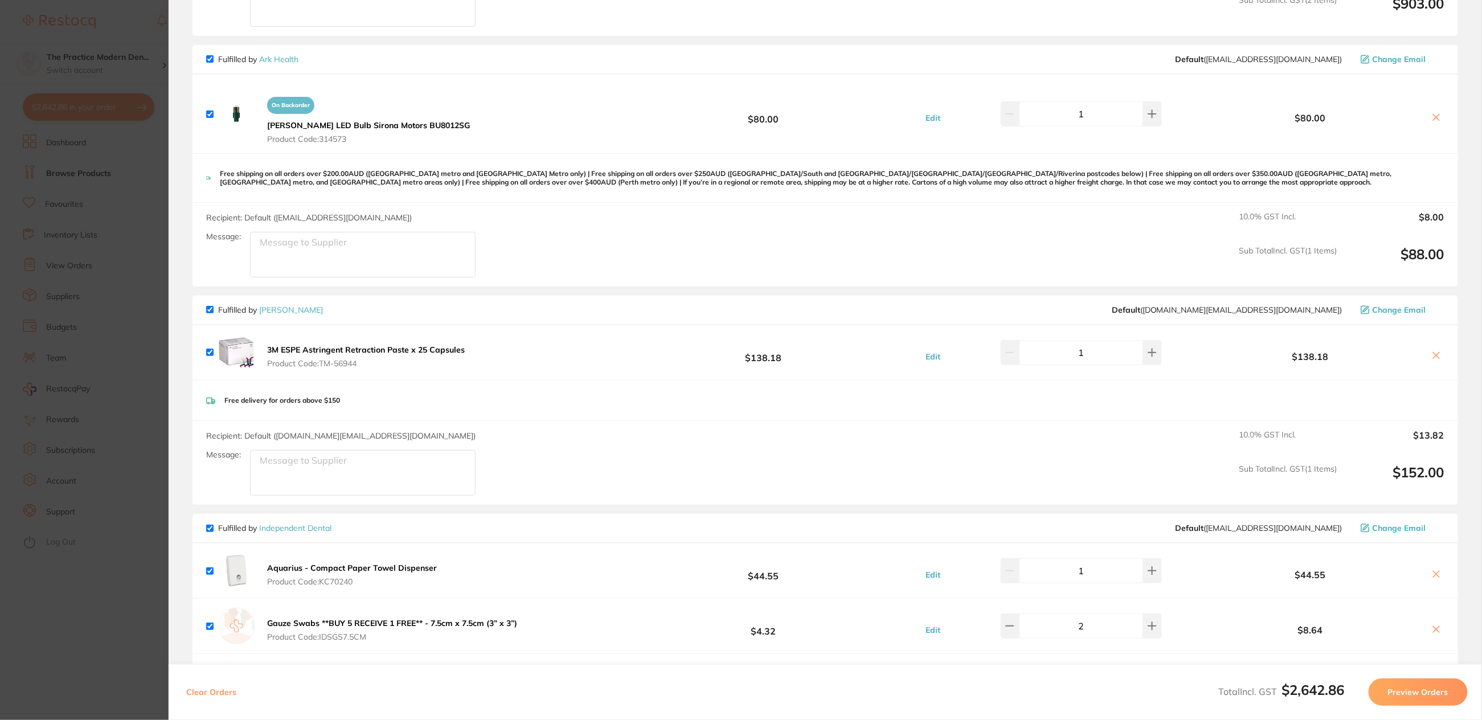
scroll to position [498, 0]
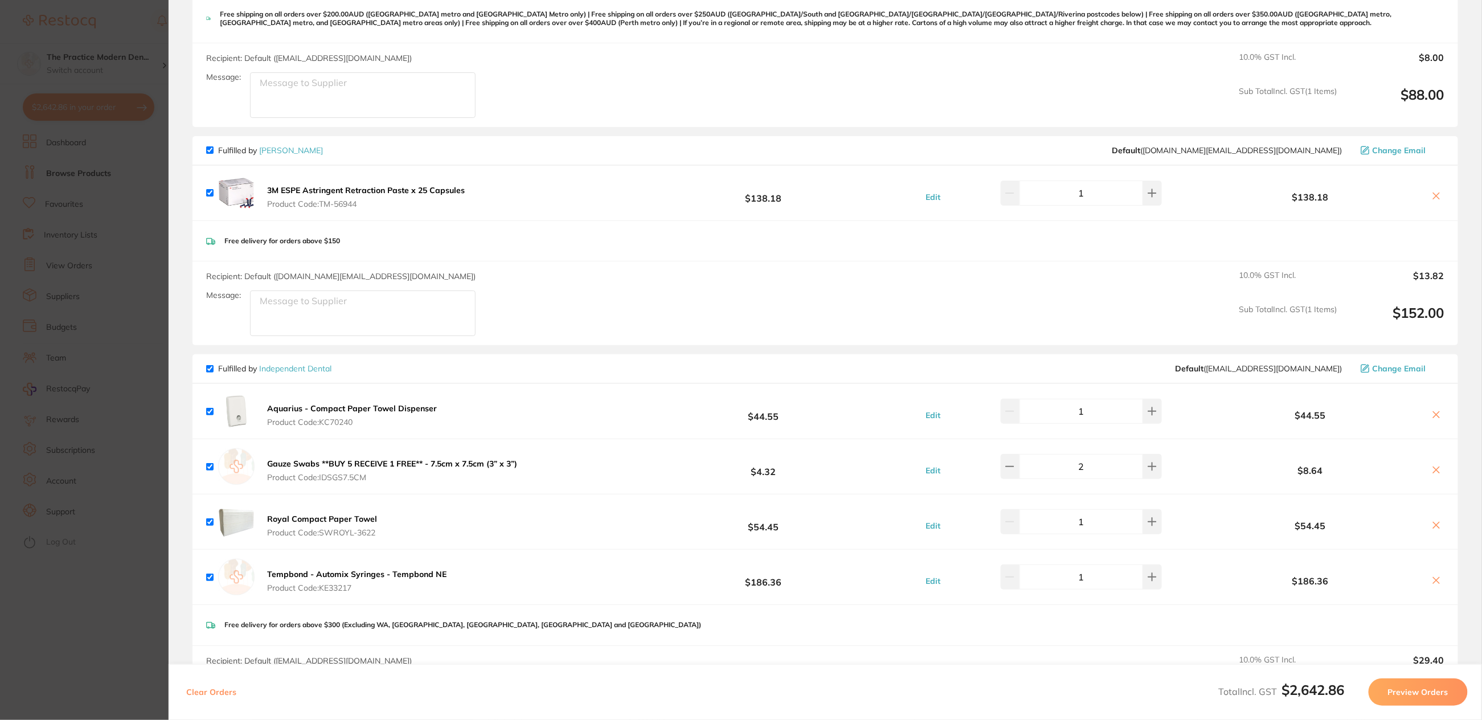
click at [385, 190] on b "3M ESPE Astringent Retraction Paste x 25 Capsules" at bounding box center [366, 190] width 198 height 10
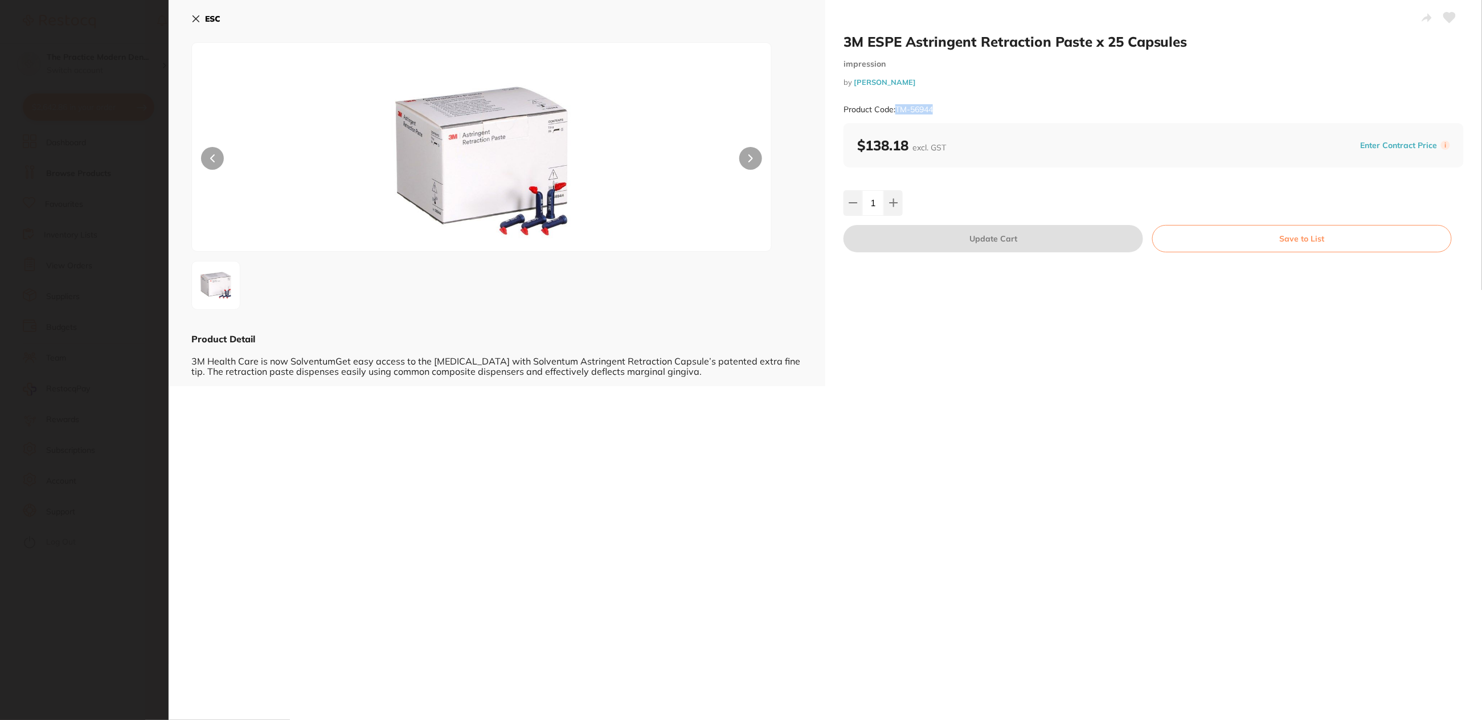
drag, startPoint x: 937, startPoint y: 109, endPoint x: 897, endPoint y: 109, distance: 39.3
click at [897, 109] on div "Product Code: TM-56944" at bounding box center [1154, 110] width 620 height 28
copy small "TM-56944"
click at [196, 15] on icon at bounding box center [195, 18] width 9 height 9
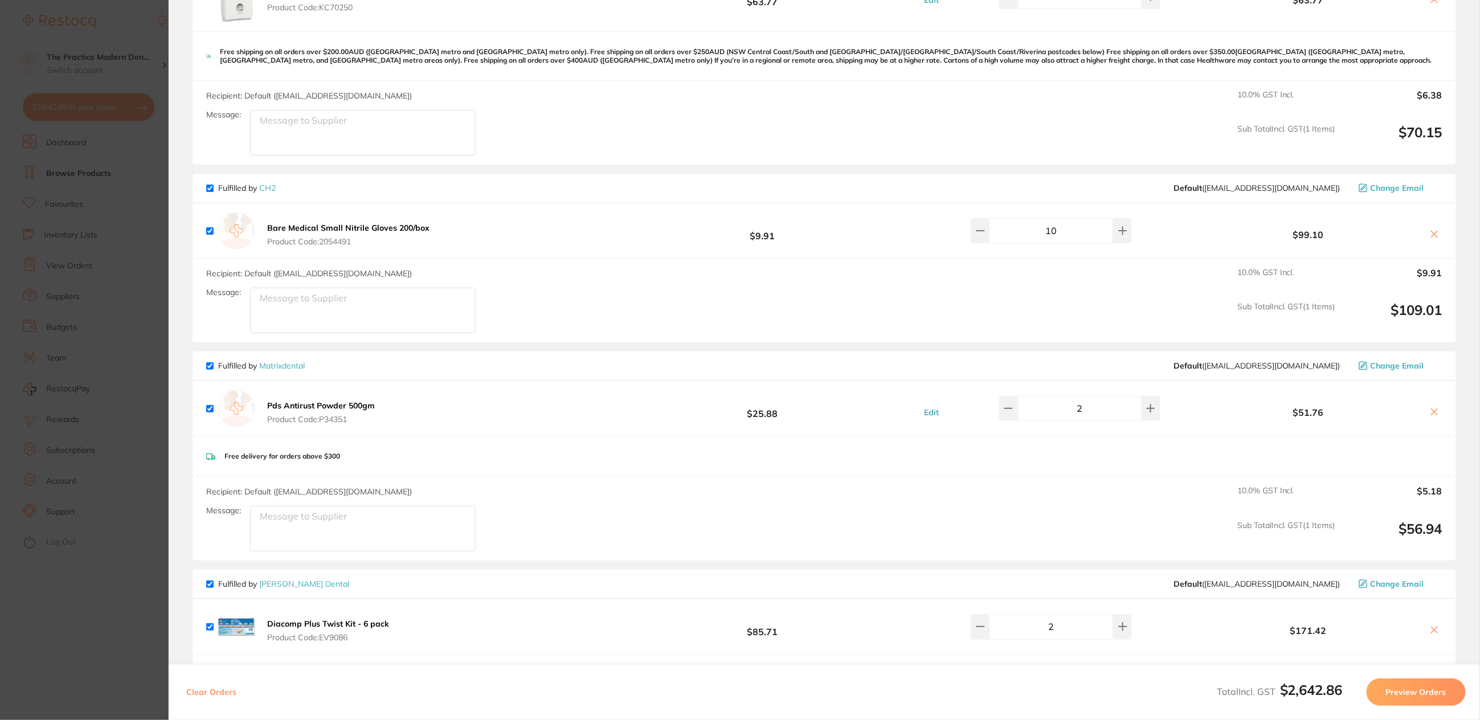
scroll to position [1567, 0]
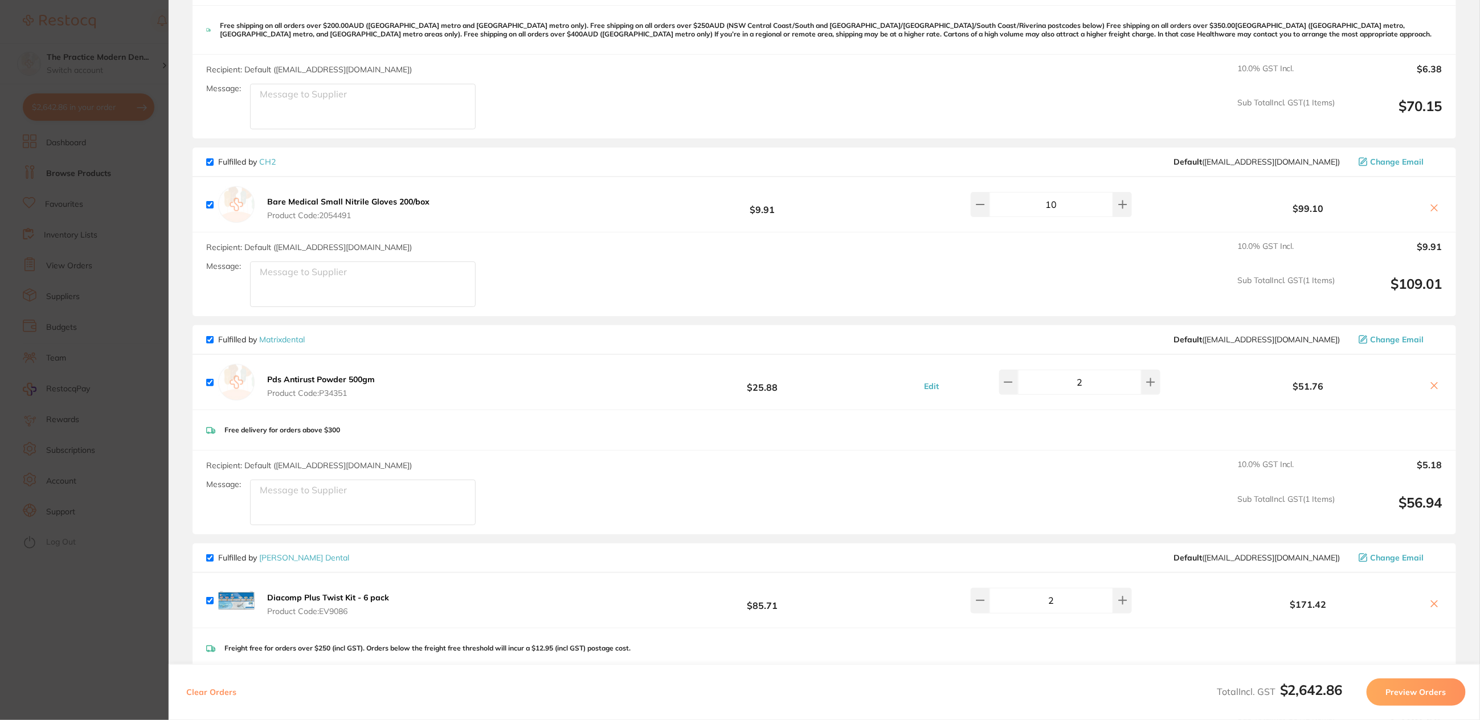
click at [260, 157] on link "CH2" at bounding box center [267, 162] width 17 height 10
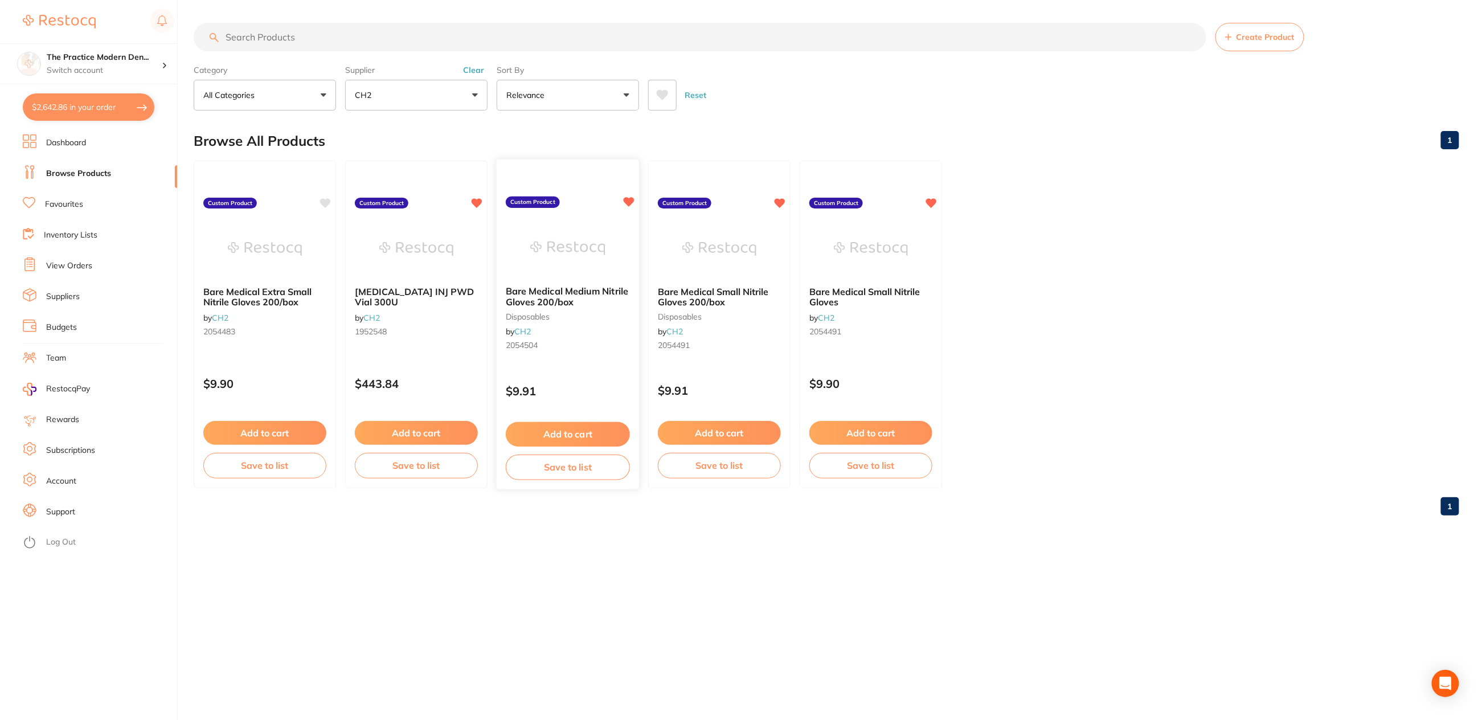
click at [577, 429] on button "Add to cart" at bounding box center [568, 434] width 124 height 24
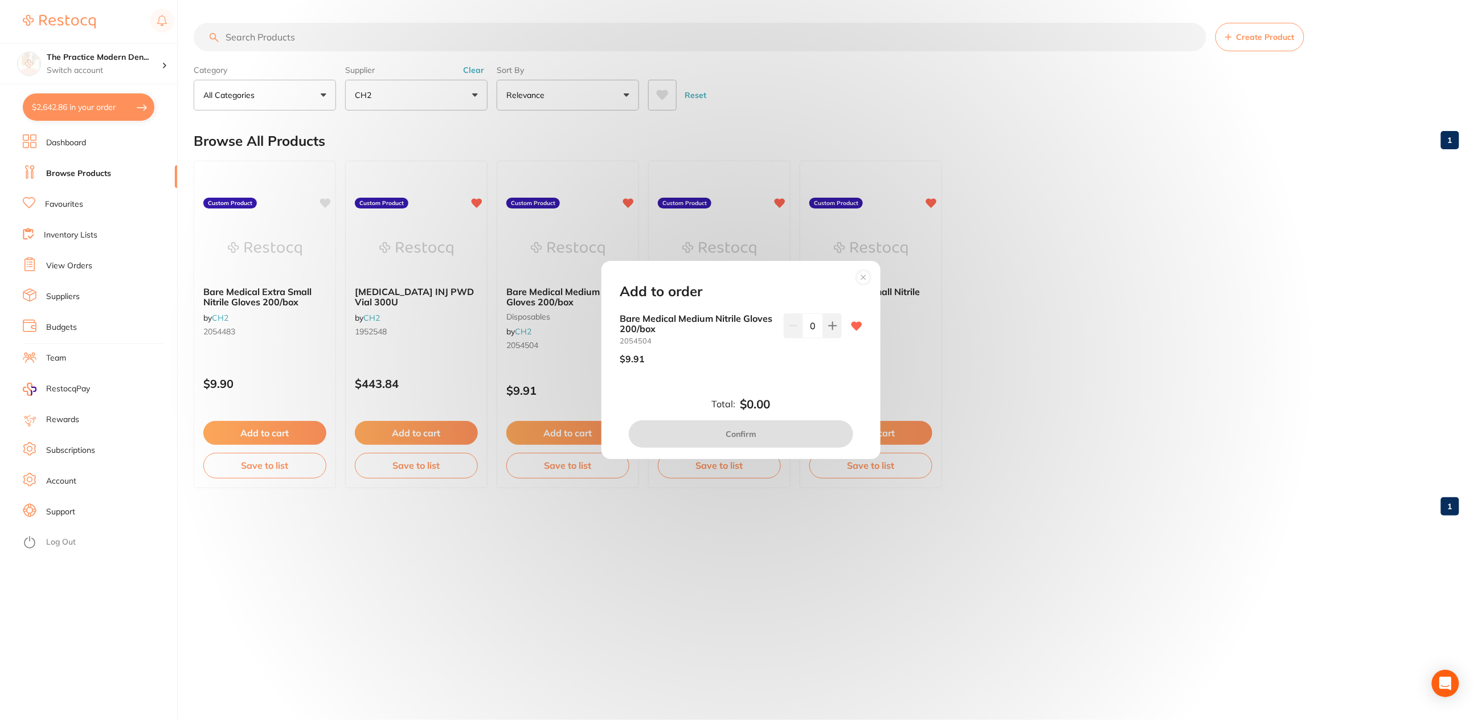
click at [1020, 344] on div "Add to order Bare Medical Medium Nitrile Gloves 200/box 2054504 $9.91 0 Total: …" at bounding box center [741, 360] width 1482 height 720
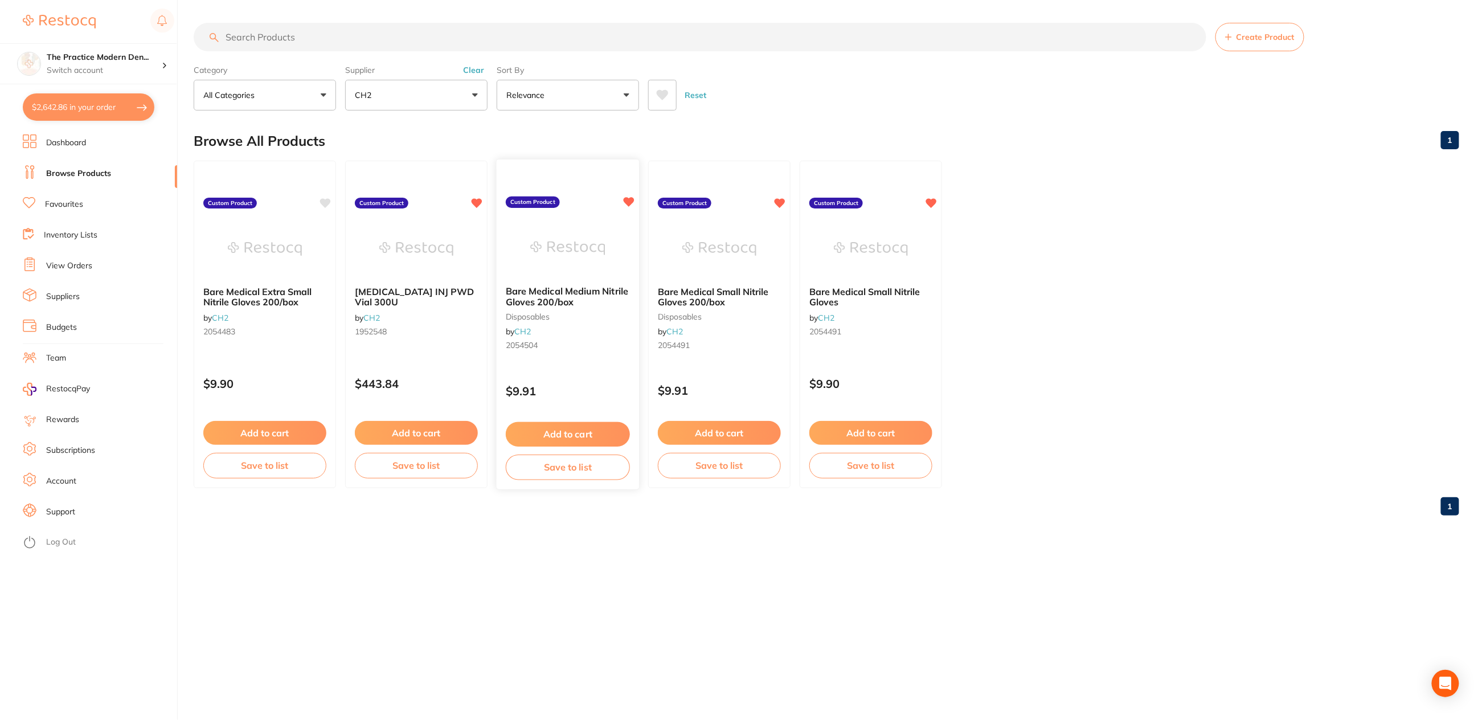
click at [565, 435] on button "Add to cart" at bounding box center [568, 434] width 124 height 24
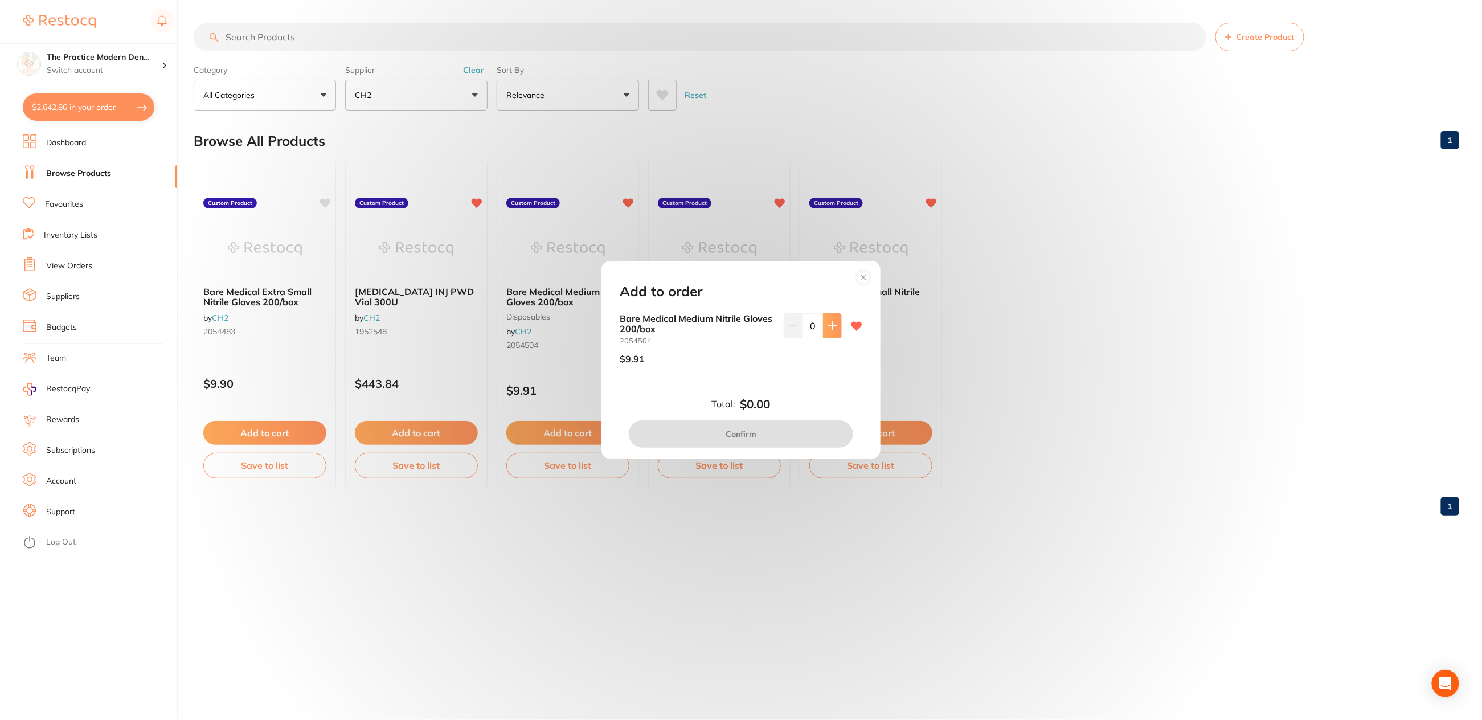
click at [834, 321] on icon at bounding box center [832, 325] width 9 height 9
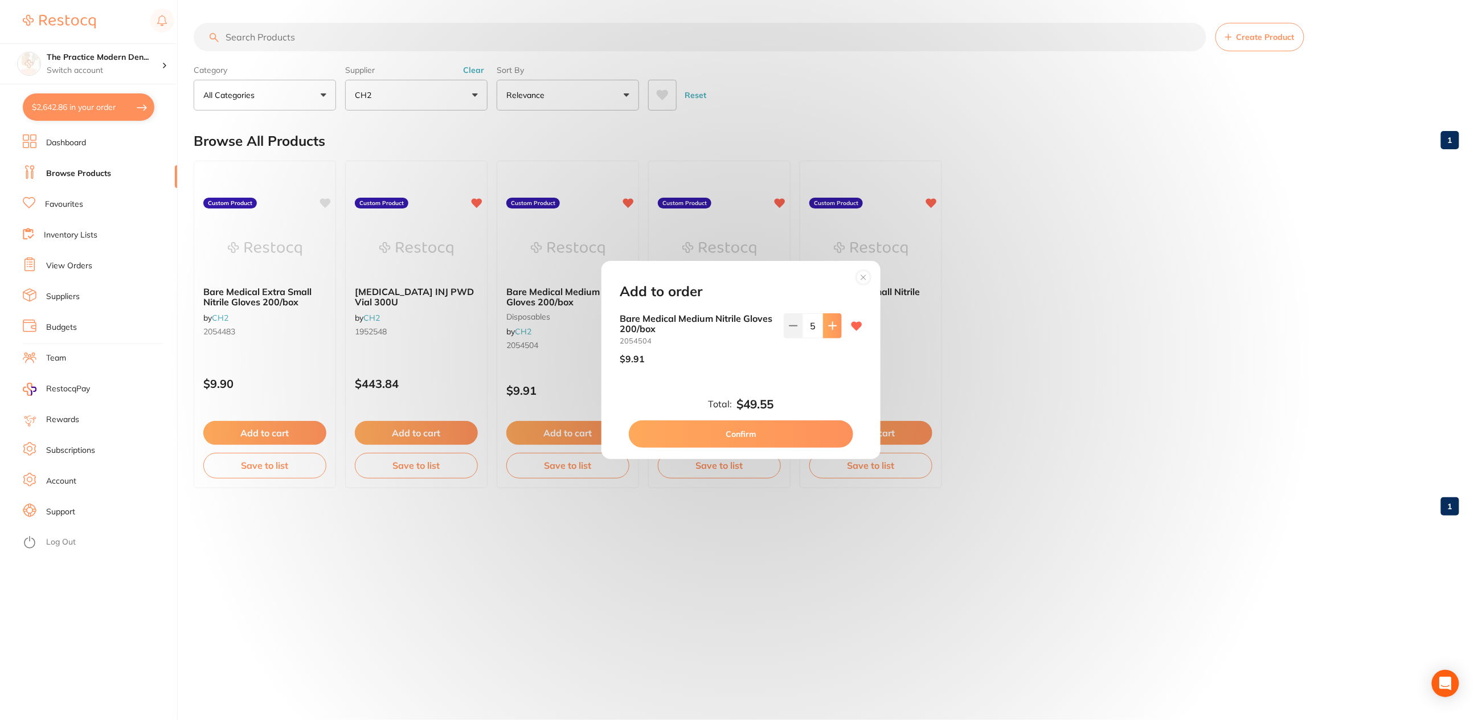
click at [834, 321] on icon at bounding box center [832, 325] width 9 height 9
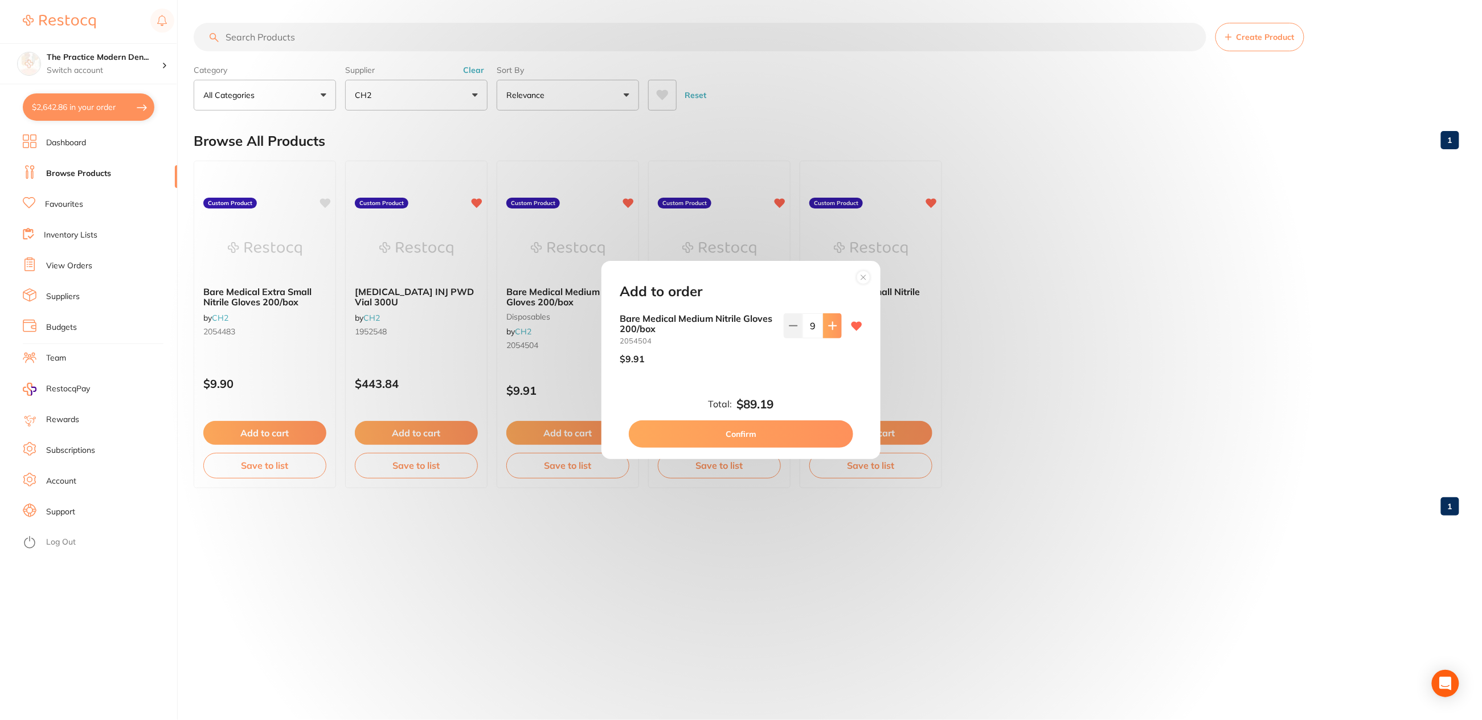
type input "10"
click at [803, 430] on button "Confirm" at bounding box center [741, 433] width 224 height 27
checkbox input "false"
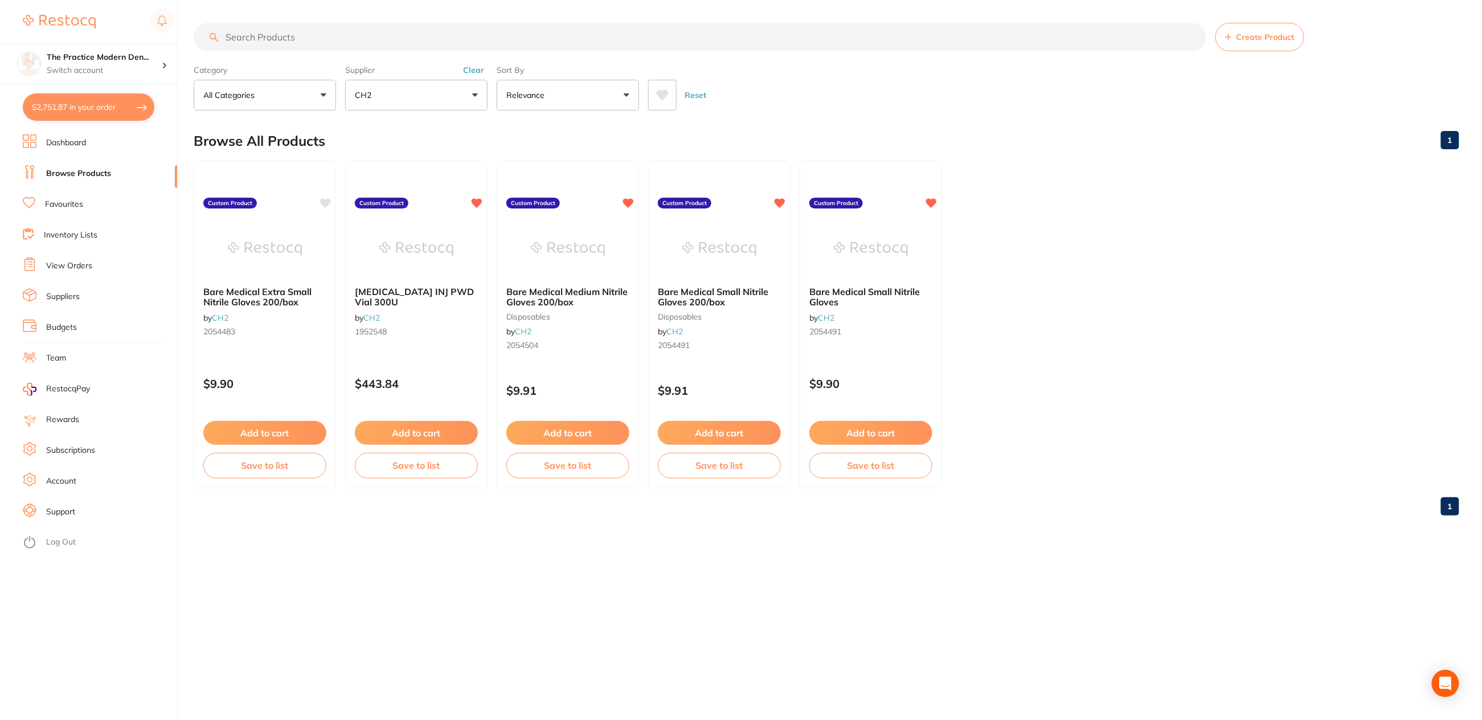
click at [116, 100] on button "$2,751.87 in your order" at bounding box center [89, 106] width 132 height 27
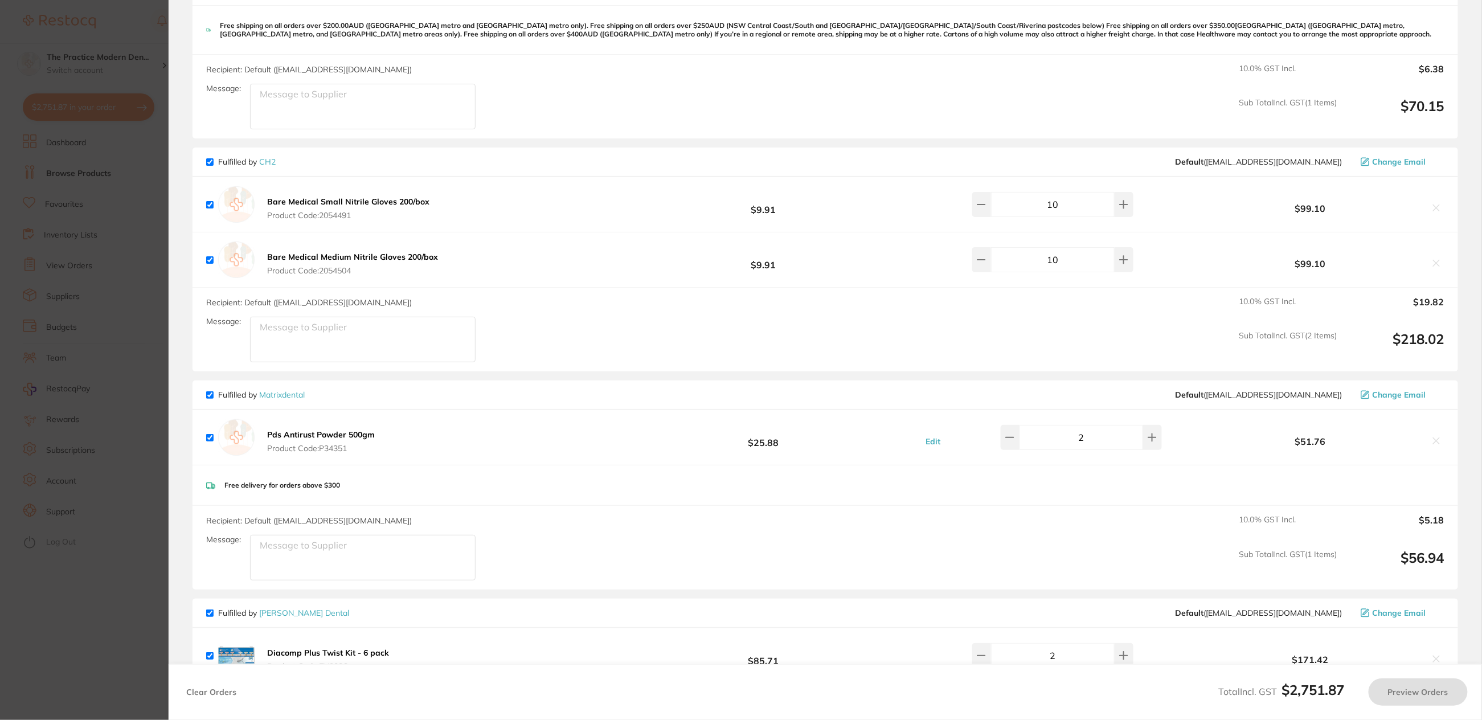
checkbox input "true"
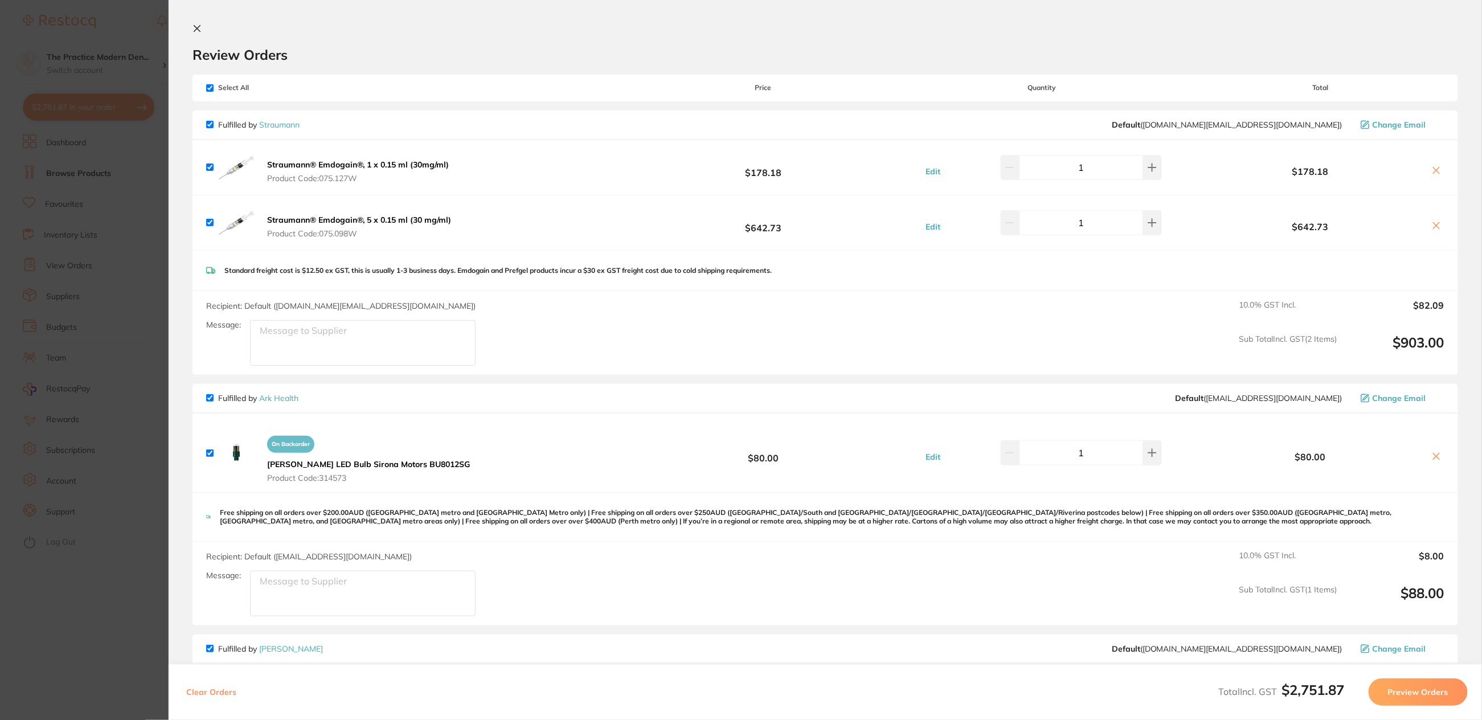
click at [207, 87] on input "checkbox" at bounding box center [209, 87] width 7 height 7
checkbox input "false"
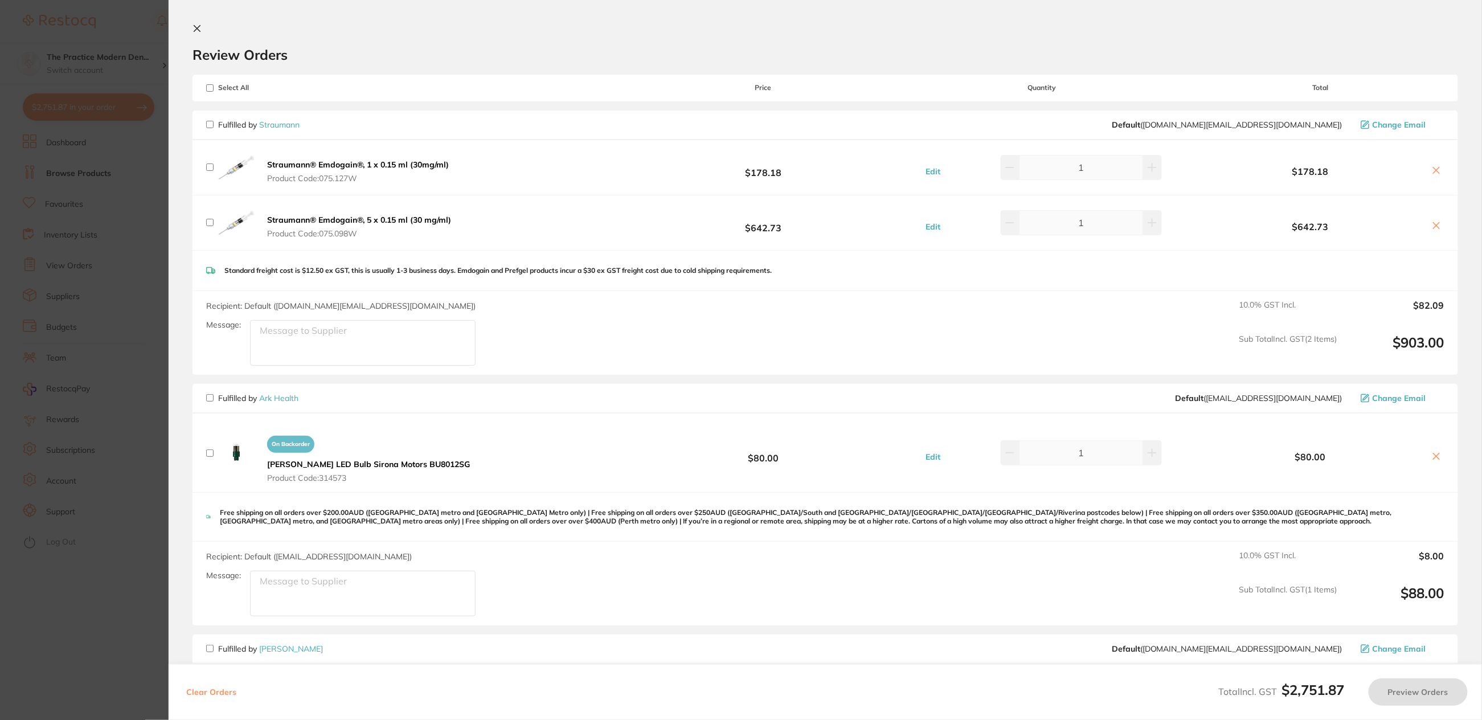
checkbox input "false"
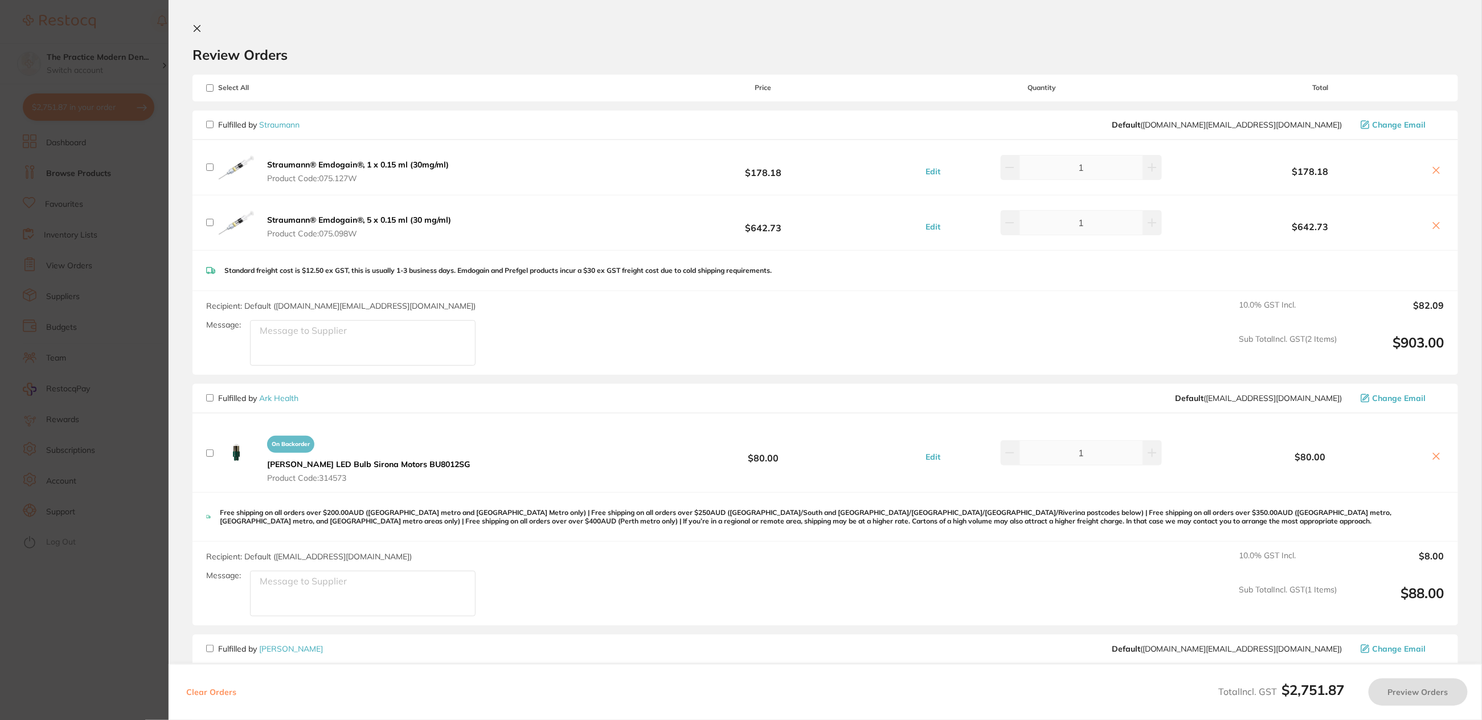
checkbox input "false"
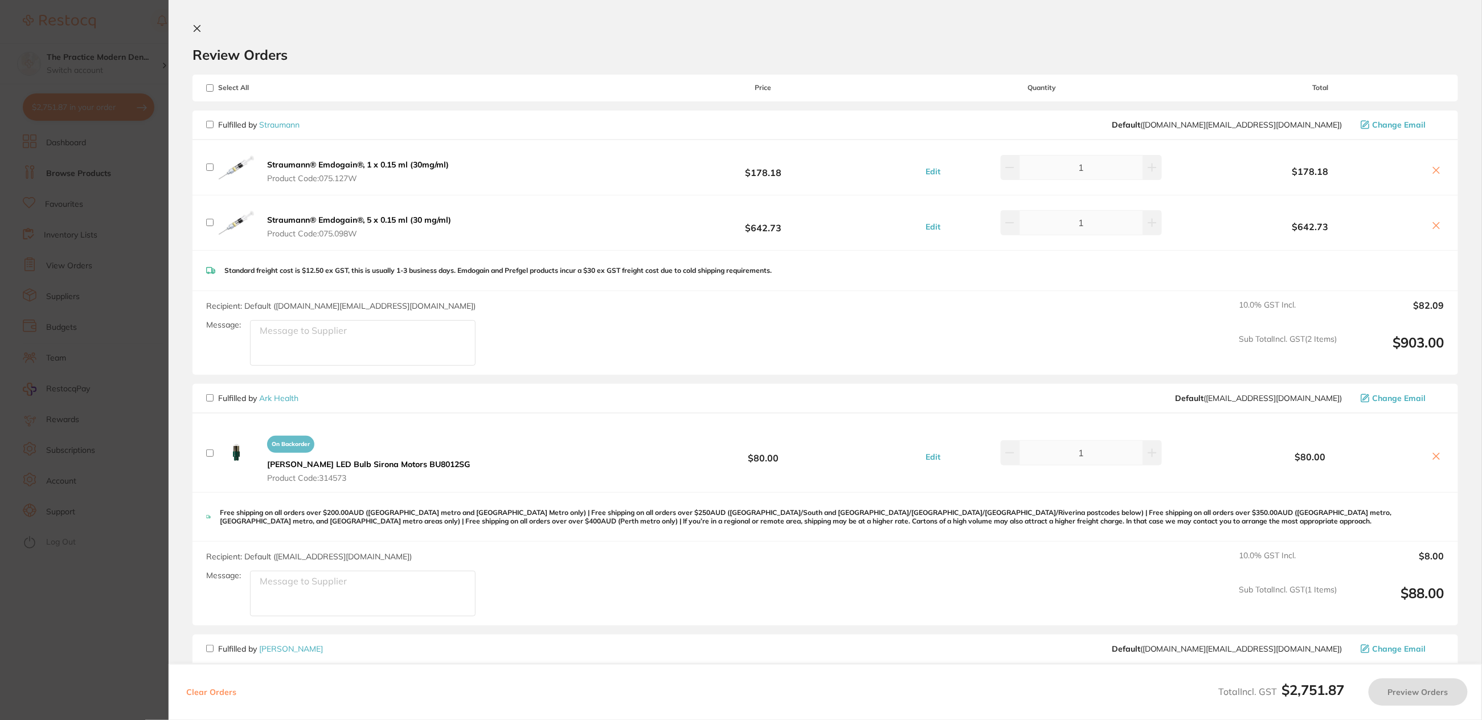
checkbox input "false"
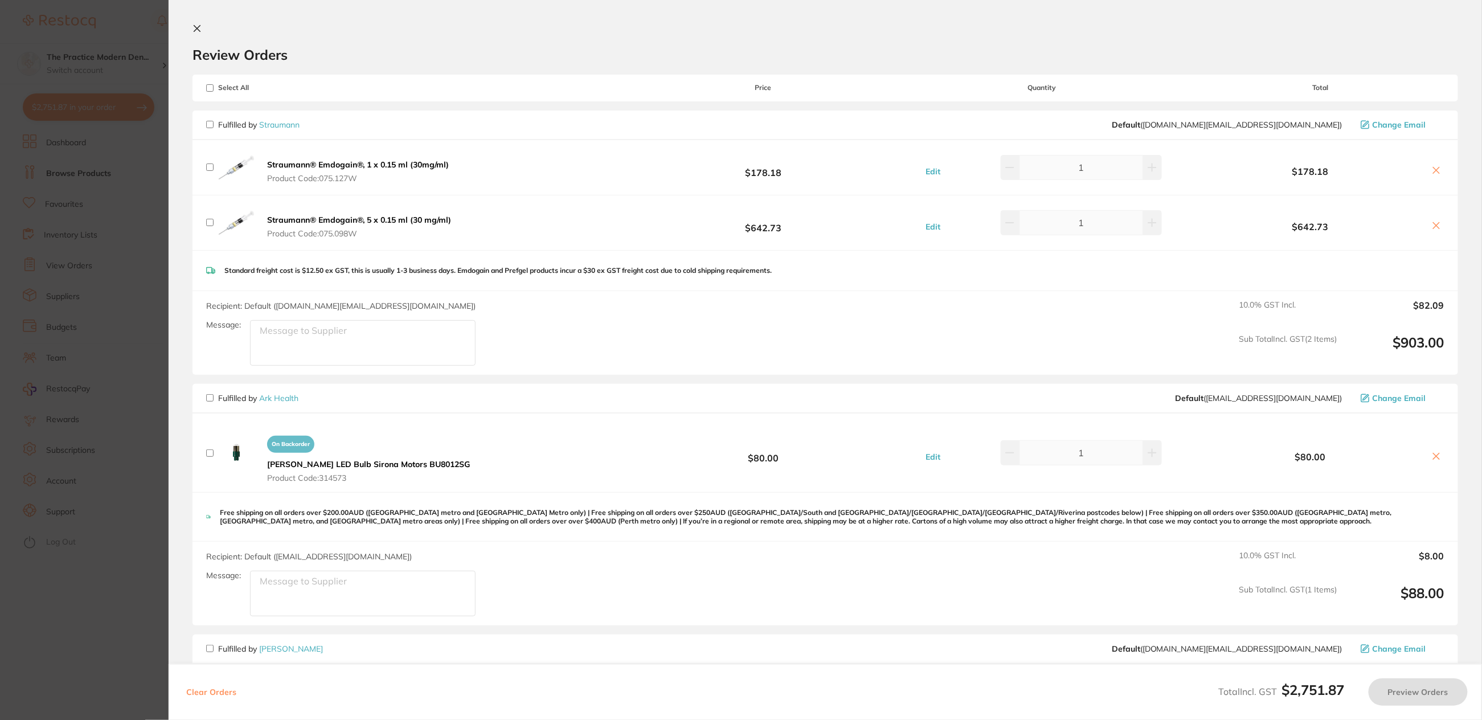
checkbox input "false"
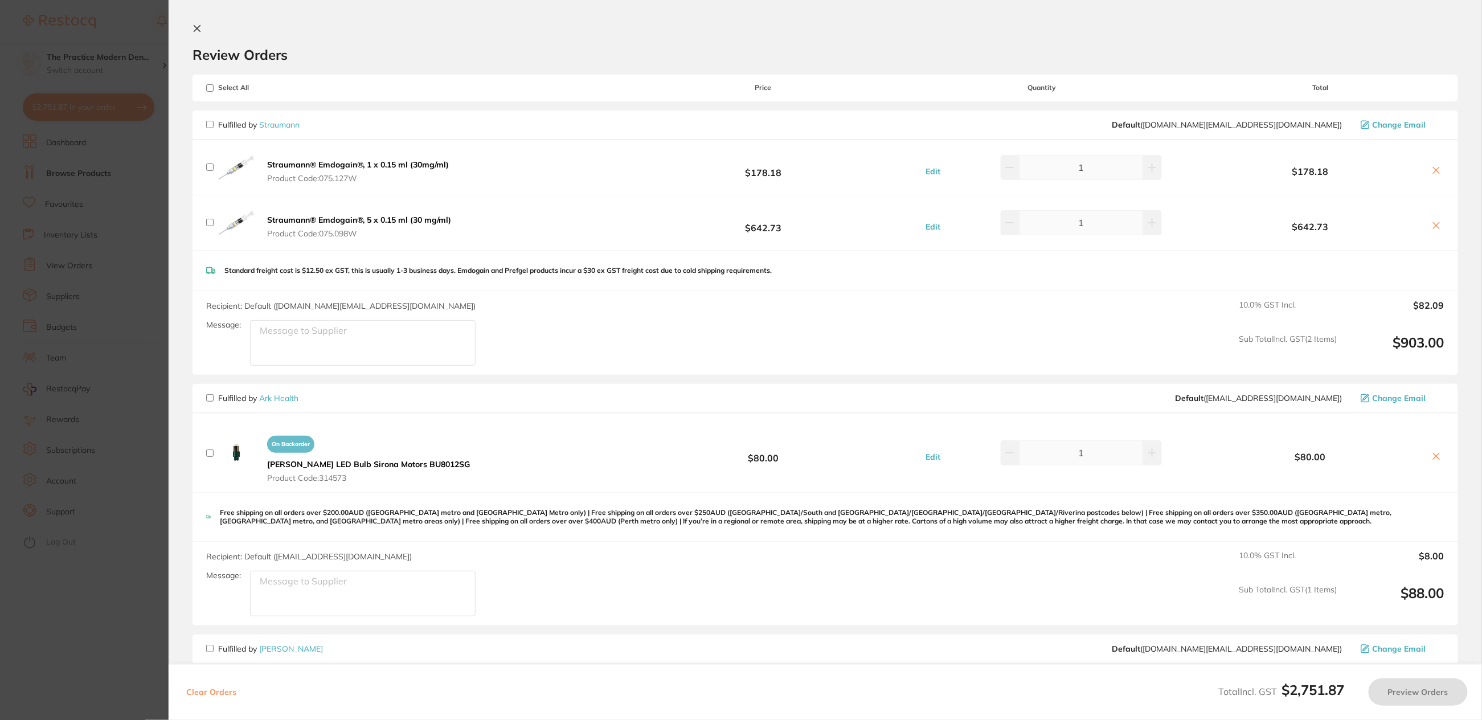
checkbox input "false"
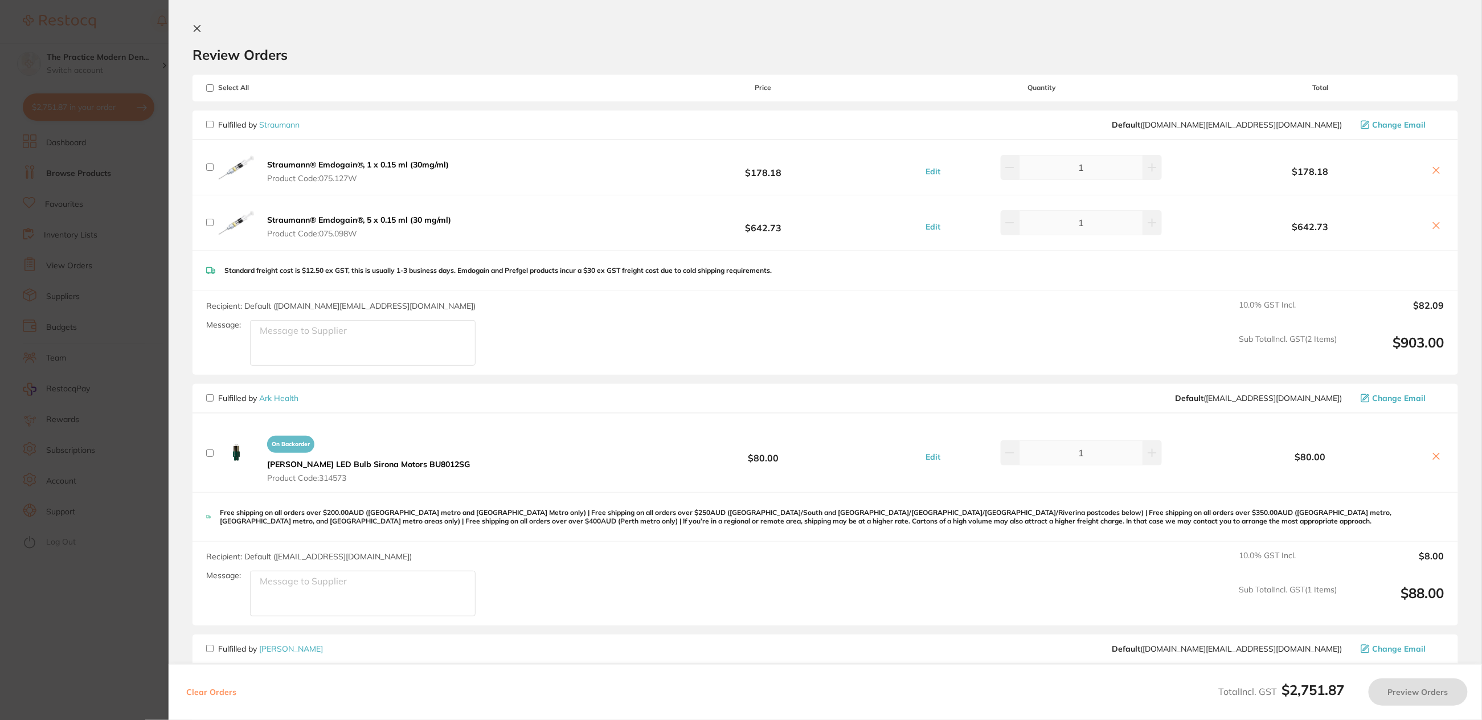
checkbox input "false"
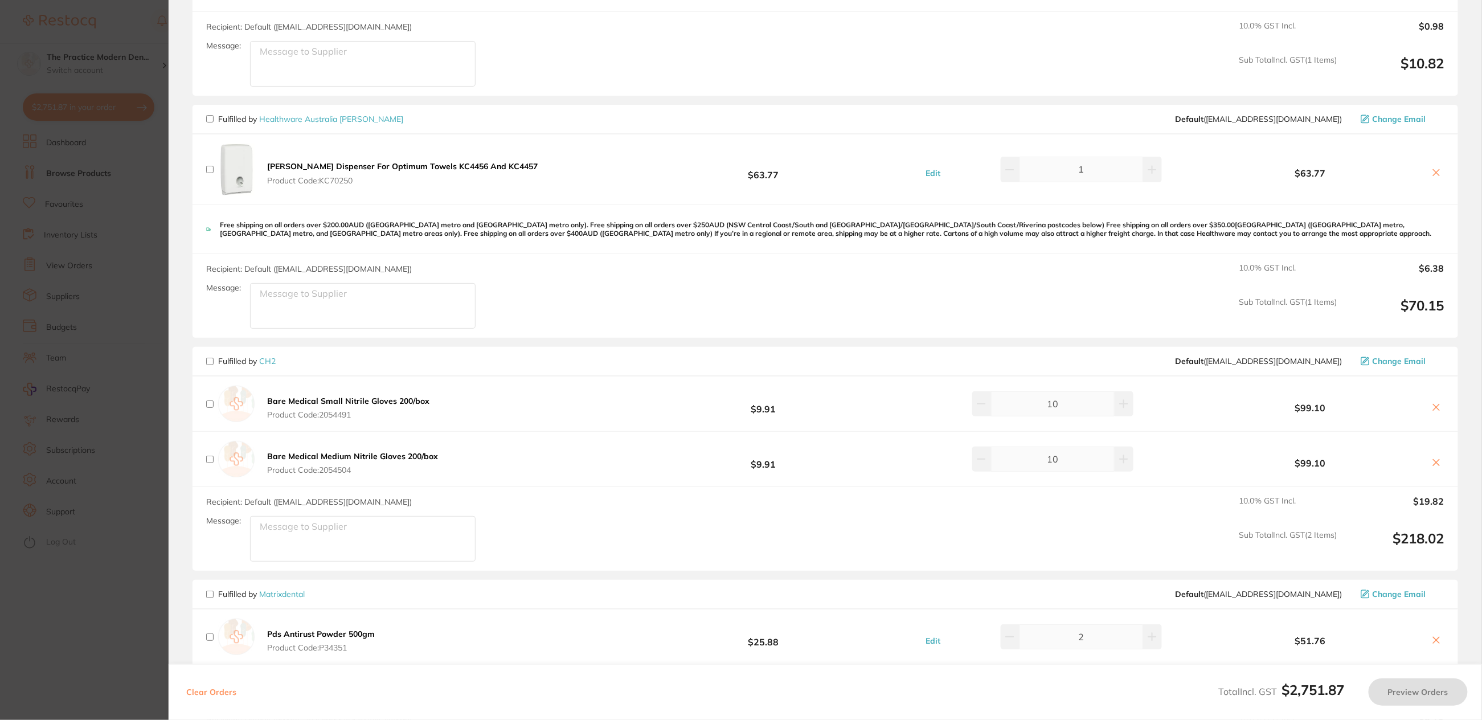
scroll to position [1424, 0]
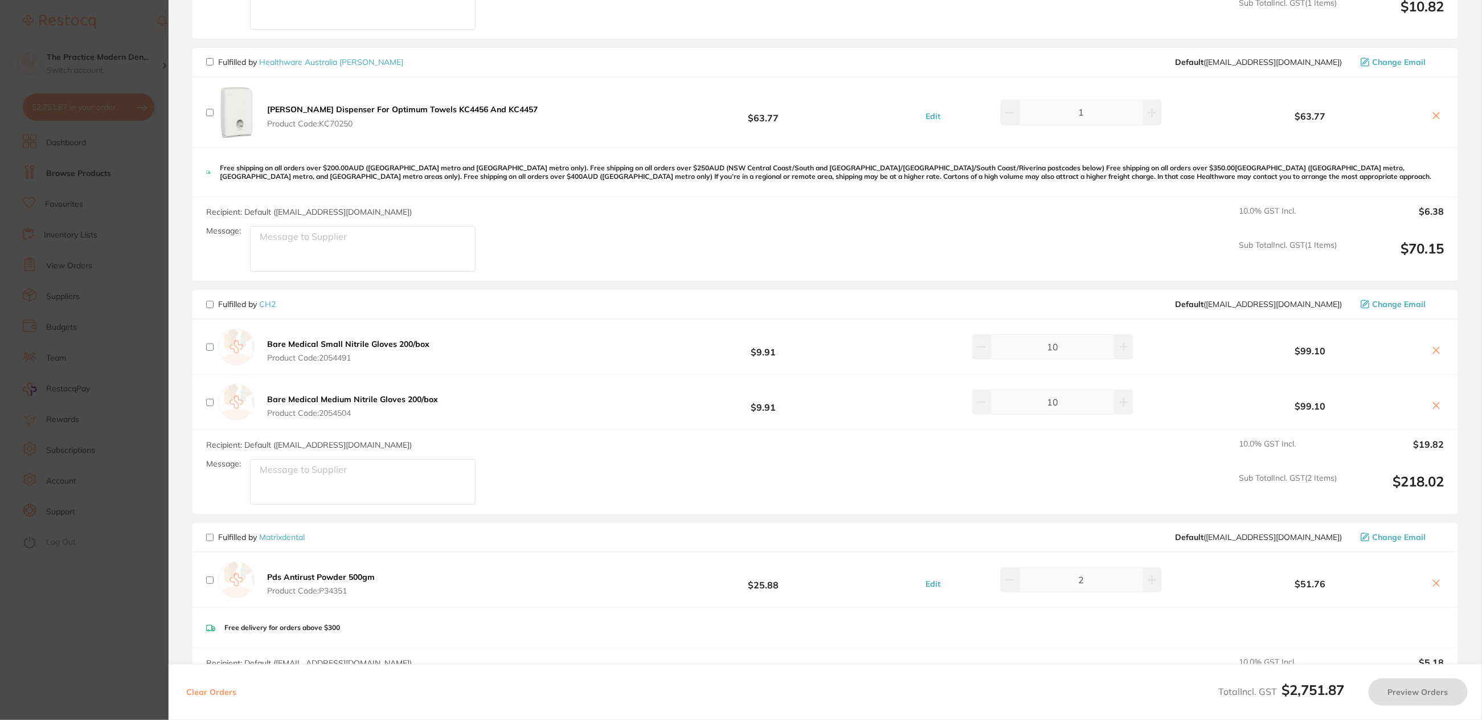
click at [210, 301] on input "checkbox" at bounding box center [209, 304] width 7 height 7
checkbox input "true"
drag, startPoint x: 208, startPoint y: 292, endPoint x: 1444, endPoint y: 681, distance: 1295.6
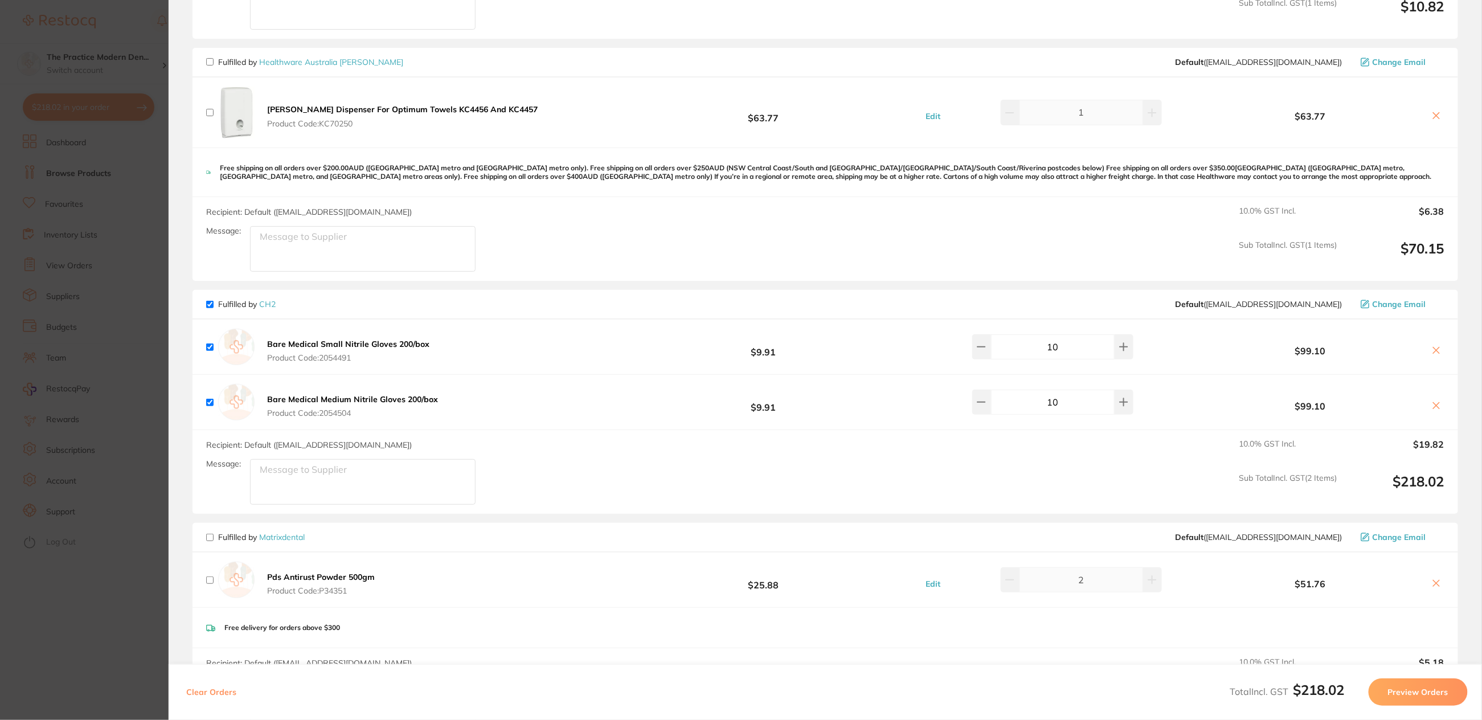
click at [208, 301] on input "checkbox" at bounding box center [209, 304] width 7 height 7
checkbox input "false"
click at [207, 301] on input "checkbox" at bounding box center [209, 304] width 7 height 7
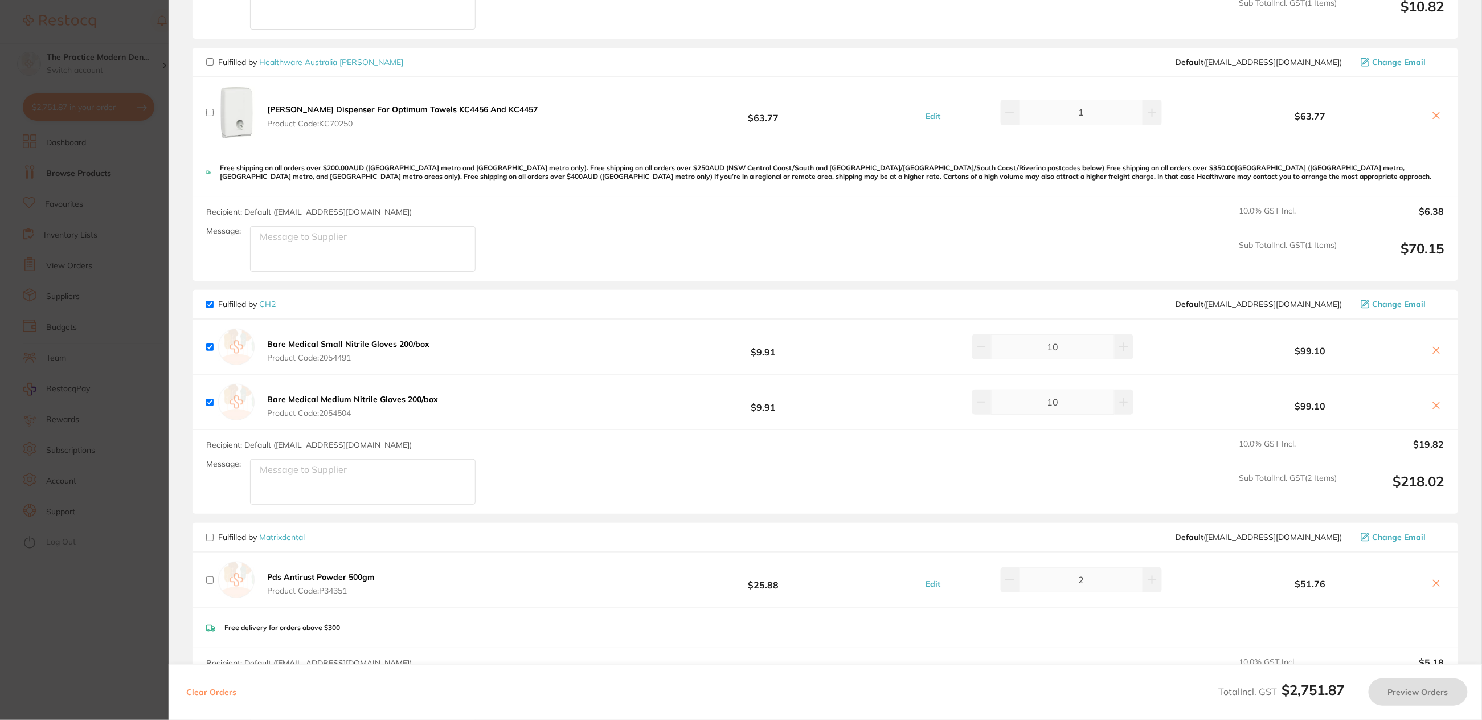
checkbox input "true"
click at [1405, 691] on button "Preview Orders" at bounding box center [1418, 691] width 99 height 27
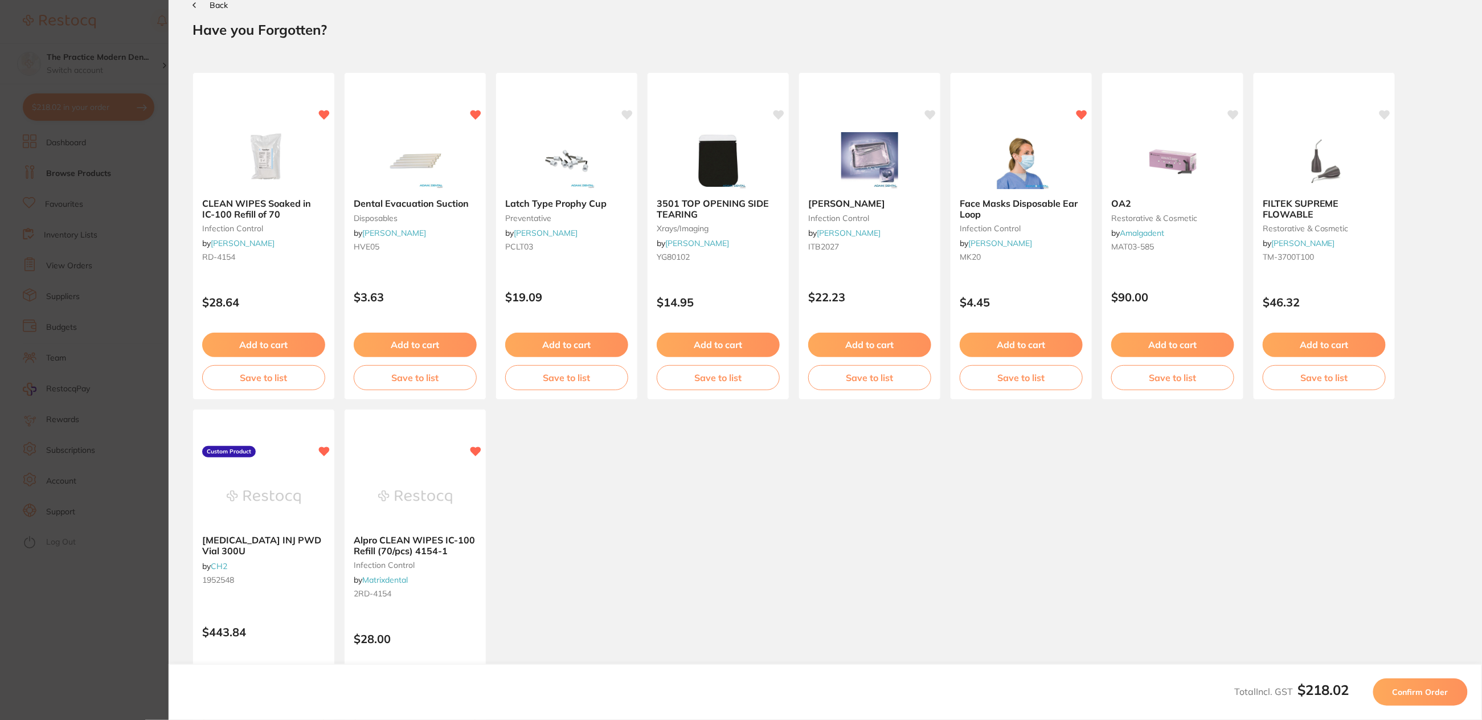
scroll to position [0, 0]
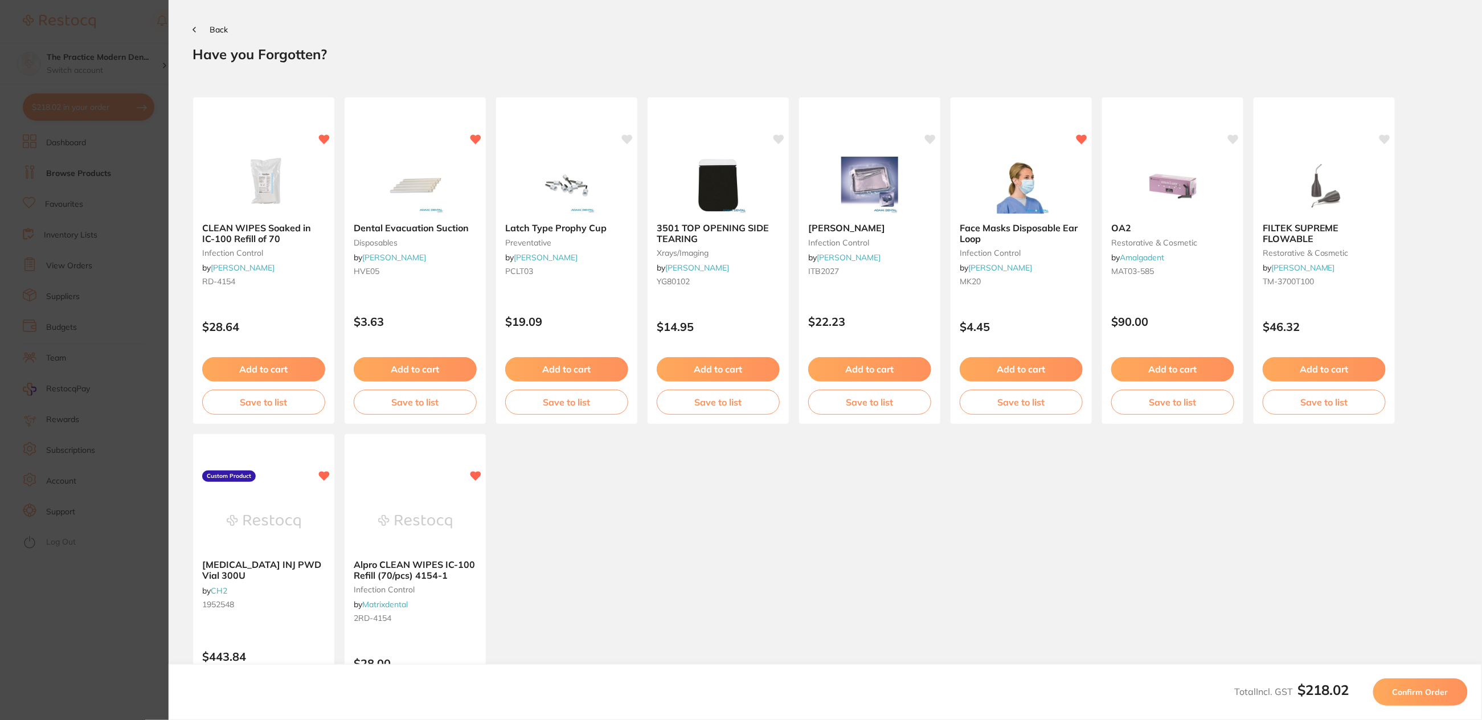
click at [1404, 697] on button "Confirm Order" at bounding box center [1421, 691] width 95 height 27
click at [1399, 695] on span "Confirm Order" at bounding box center [1421, 692] width 56 height 10
